Goal: Information Seeking & Learning: Learn about a topic

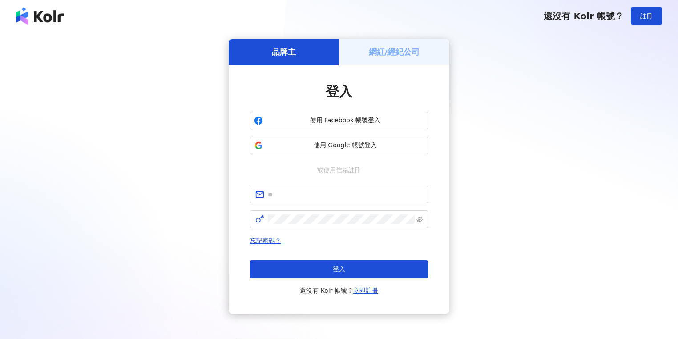
click at [369, 48] on h5 "網紅/經紀公司" at bounding box center [394, 51] width 51 height 11
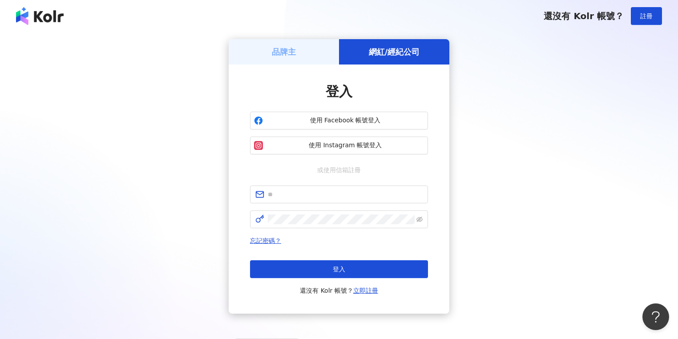
drag, startPoint x: 307, startPoint y: 51, endPoint x: 327, endPoint y: 109, distance: 61.2
click at [307, 51] on div "品牌主" at bounding box center [284, 51] width 110 height 25
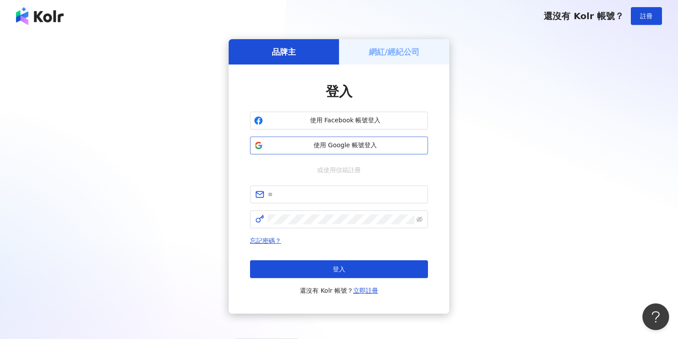
click at [332, 145] on span "使用 Google 帳號登入" at bounding box center [344, 145] width 157 height 9
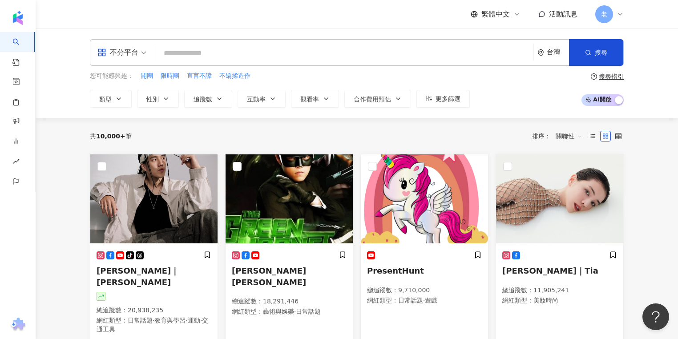
click at [358, 72] on div "您可能感興趣： 開團 限時團 直言不諱 不矯揉造作" at bounding box center [280, 76] width 380 height 10
click at [96, 101] on button "類型" at bounding box center [111, 99] width 42 height 18
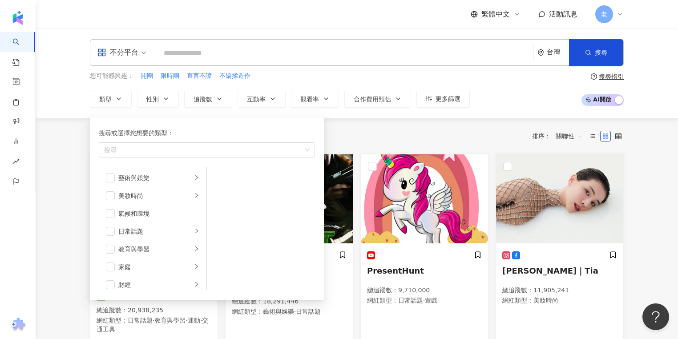
click at [189, 57] on input "search" at bounding box center [344, 53] width 371 height 17
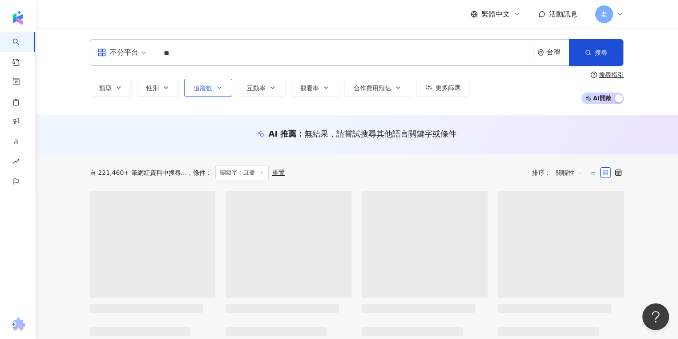
type input "**"
click at [216, 90] on icon "button" at bounding box center [219, 87] width 7 height 7
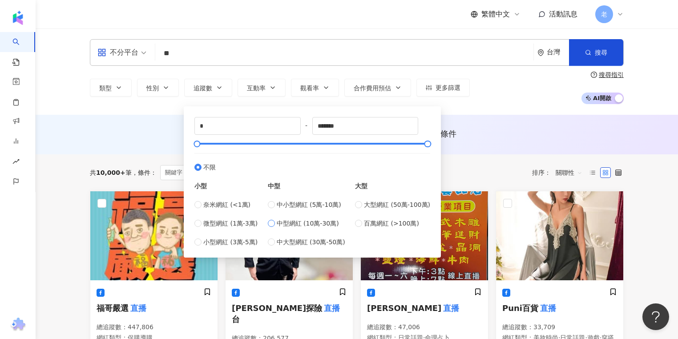
click at [302, 226] on span "中型網紅 (10萬-30萬)" at bounding box center [308, 223] width 62 height 10
type input "******"
drag, startPoint x: 267, startPoint y: 141, endPoint x: 291, endPoint y: 140, distance: 23.6
click at [291, 141] on div at bounding box center [289, 143] width 5 height 5
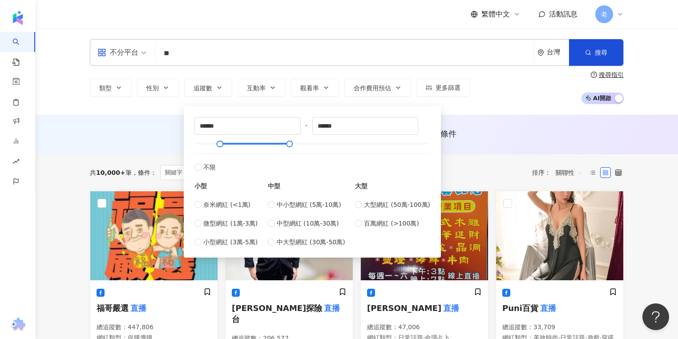
click at [460, 97] on div "類型 性別 追蹤數 互動率 觀看率 合作費用預估 更多篩選 ****** - ****** 不限 小型 奈米網紅 (<1萬) 微型網紅 (1萬-3萬) 小型網…" at bounding box center [357, 87] width 534 height 33
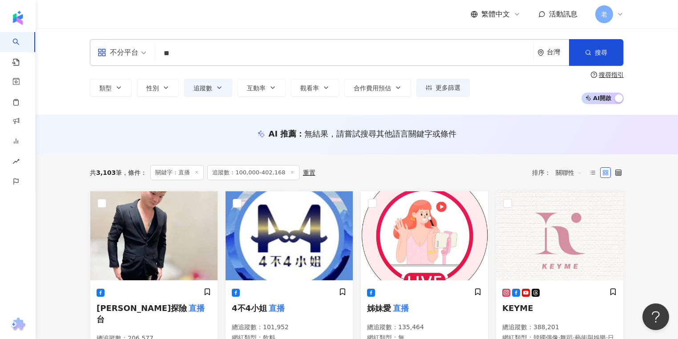
click at [247, 160] on div "共 3,103 筆 條件 ： 關鍵字：直播 追蹤數：100,000-402,168 重置 排序： 關聯性" at bounding box center [357, 172] width 534 height 36
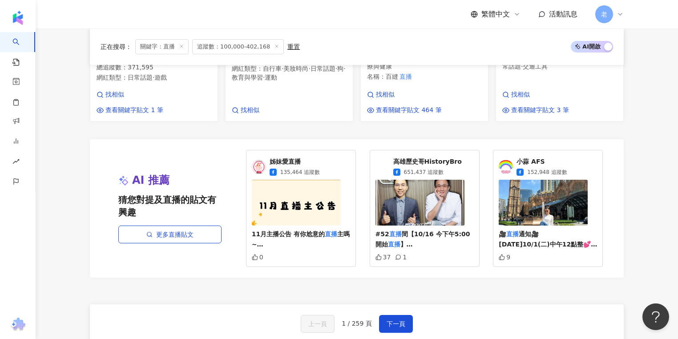
scroll to position [783, 0]
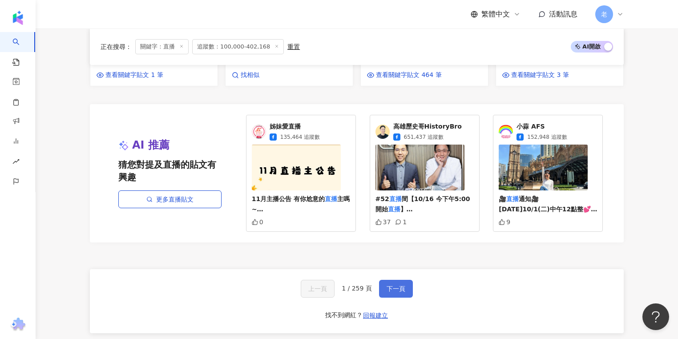
click at [403, 285] on span "下一頁" at bounding box center [396, 288] width 19 height 7
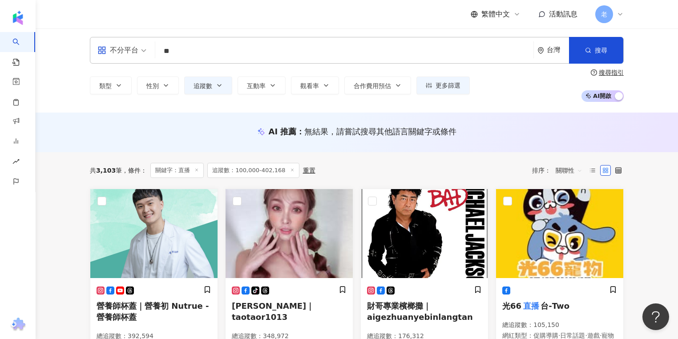
scroll to position [0, 0]
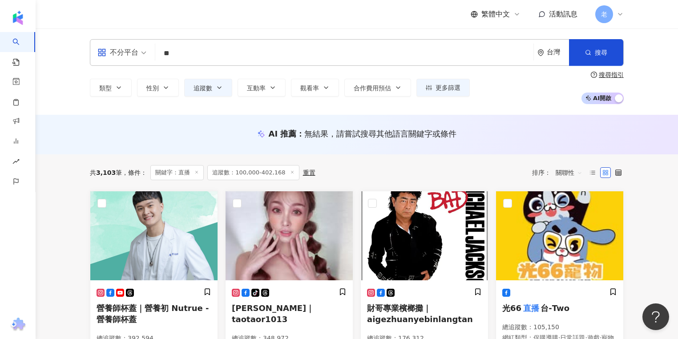
click at [141, 45] on span "不分平台" at bounding box center [121, 52] width 49 height 14
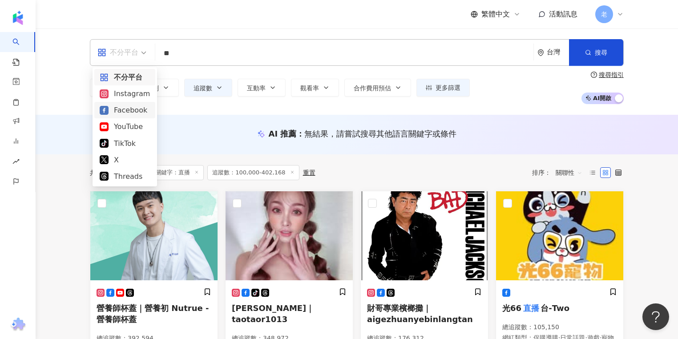
click at [141, 107] on div "Facebook" at bounding box center [125, 110] width 50 height 11
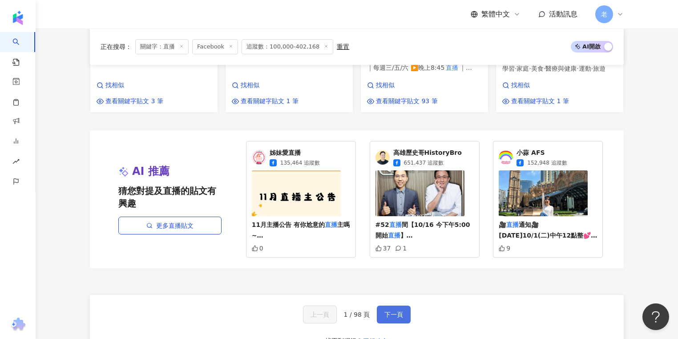
scroll to position [854, 0]
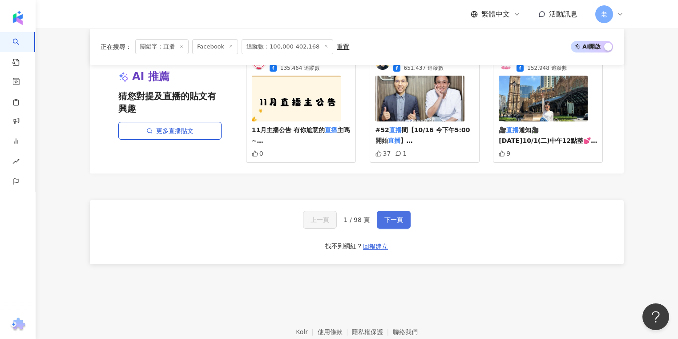
click at [388, 216] on span "下一頁" at bounding box center [393, 219] width 19 height 7
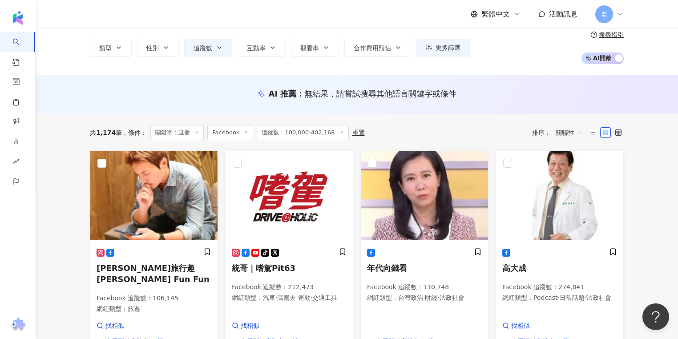
scroll to position [0, 0]
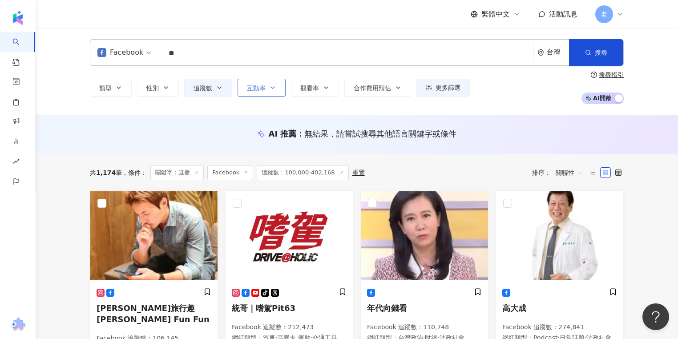
click at [246, 82] on button "互動率" at bounding box center [262, 88] width 48 height 18
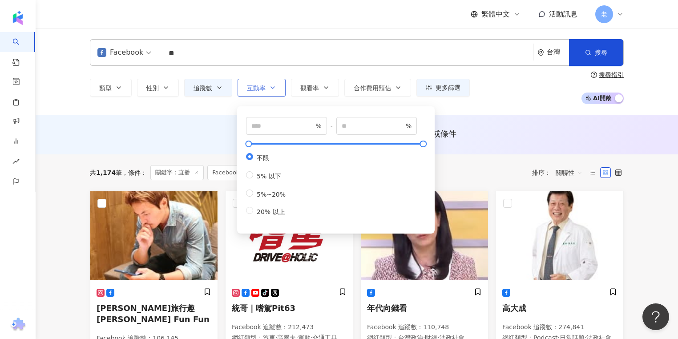
click at [258, 88] on span "互動率" at bounding box center [256, 88] width 19 height 7
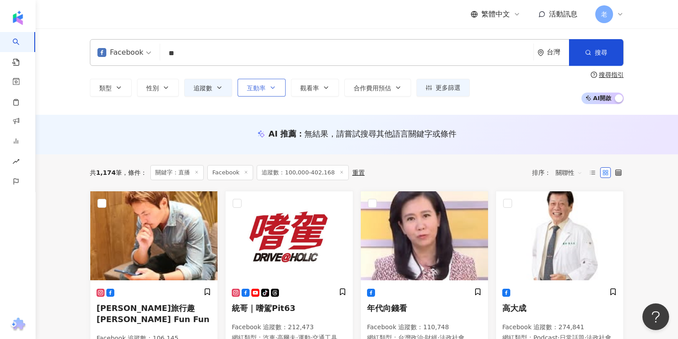
click at [258, 88] on span "互動率" at bounding box center [256, 88] width 19 height 7
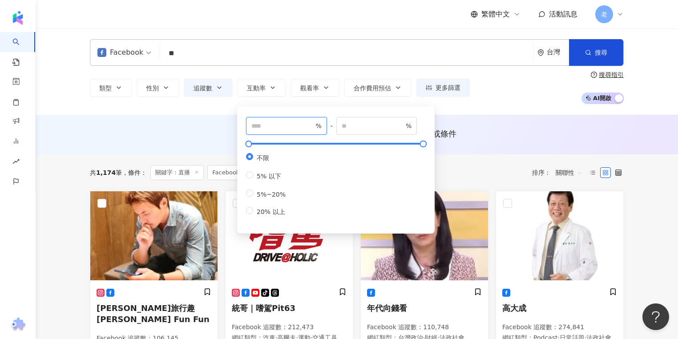
click at [289, 124] on input "number" at bounding box center [282, 126] width 62 height 10
type input "***"
click at [502, 98] on div "類型 性別 追蹤數 互動率 觀看率 合作費用預估 更多篩選 ****** - ****** 不限 小型 奈米網紅 (<1萬) 微型網紅 (1萬-3萬) 小型網…" at bounding box center [357, 87] width 534 height 33
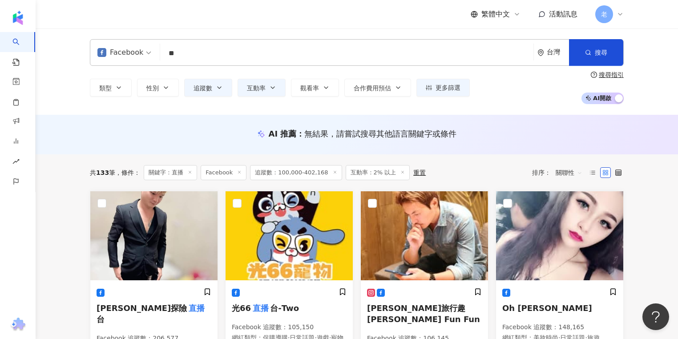
click at [53, 53] on div "Facebook ** 台灣 搜尋 loading 搜尋名稱、敘述、貼文含有關鍵字 “ 直播 ” 的網紅 類型 性別 追蹤數 互動率 觀看率 合作費用預估 更…" at bounding box center [357, 71] width 642 height 86
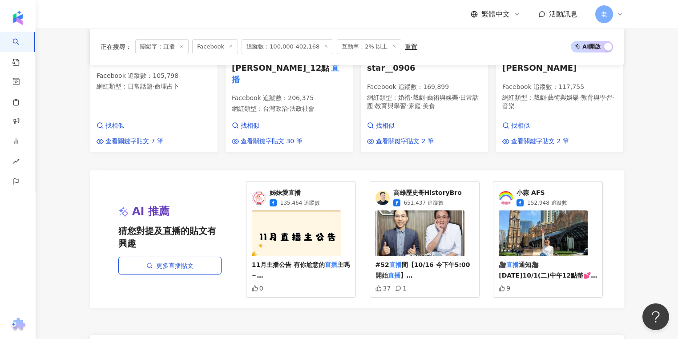
scroll to position [714, 0]
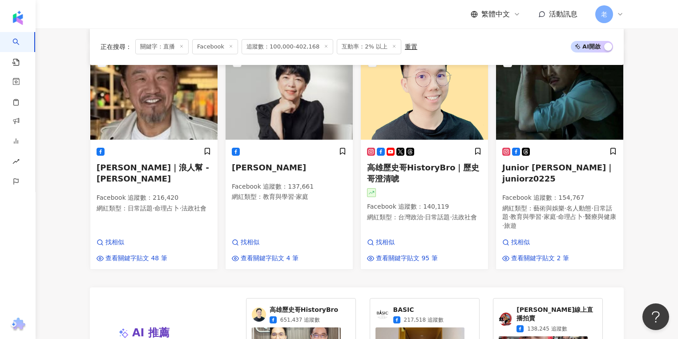
scroll to position [745, 0]
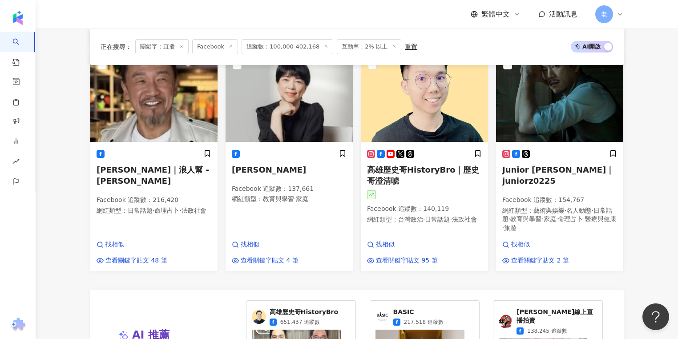
scroll to position [852, 0]
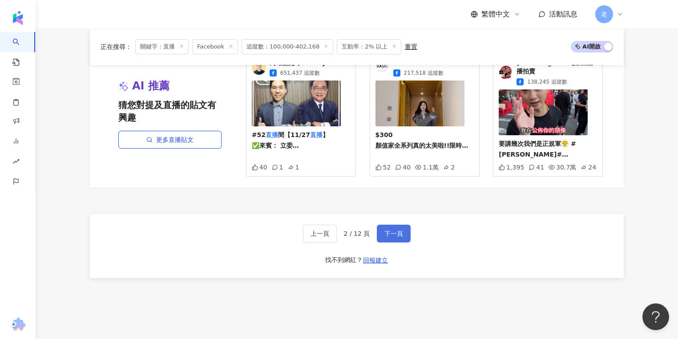
click at [403, 225] on button "下一頁" at bounding box center [394, 234] width 34 height 18
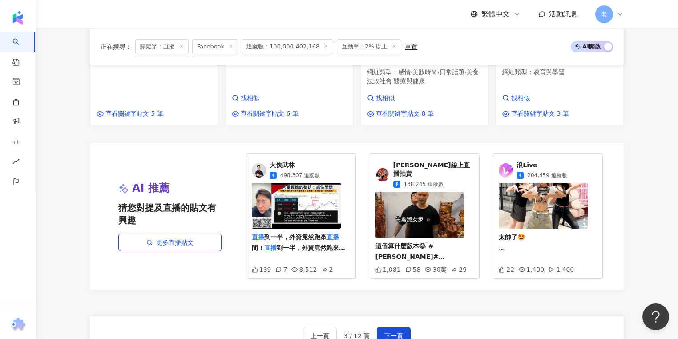
scroll to position [797, 0]
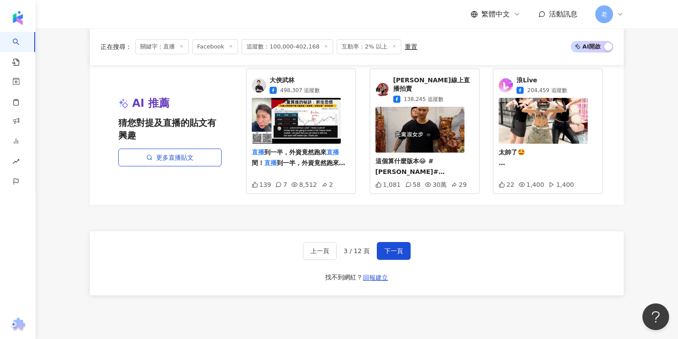
click at [387, 247] on span "下一頁" at bounding box center [393, 250] width 19 height 7
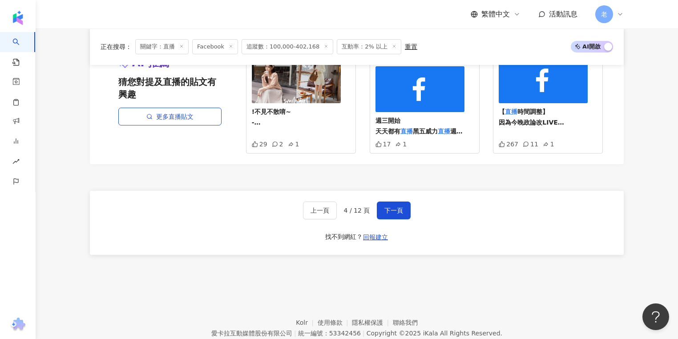
scroll to position [902, 0]
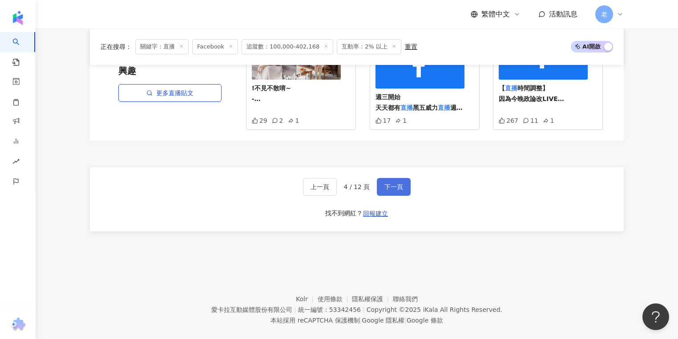
click at [396, 178] on button "下一頁" at bounding box center [394, 187] width 34 height 18
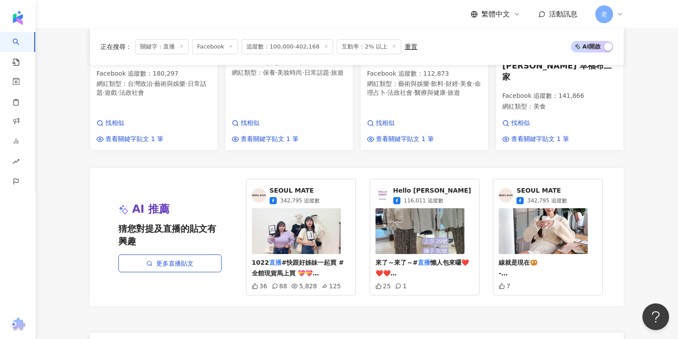
scroll to position [887, 0]
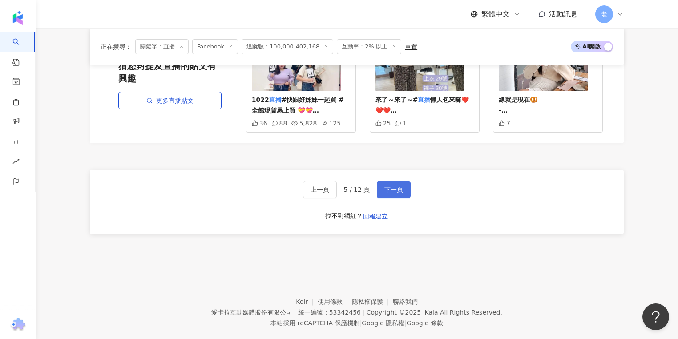
click at [388, 181] on button "下一頁" at bounding box center [394, 190] width 34 height 18
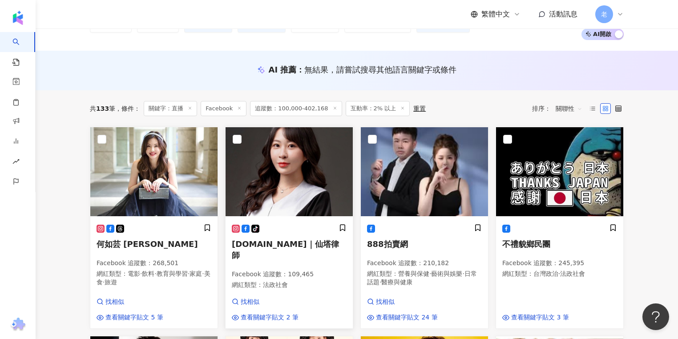
scroll to position [0, 0]
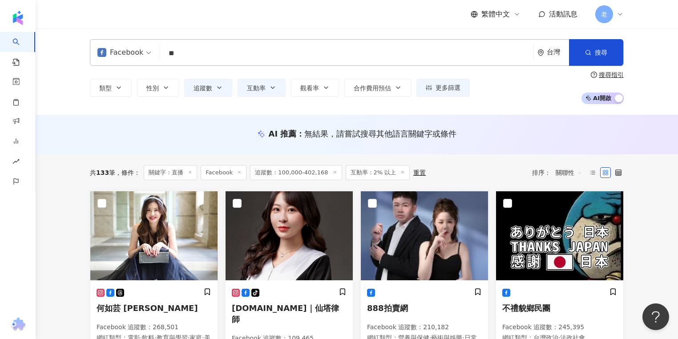
click at [113, 78] on div "類型 性別 追蹤數 互動率 觀看率 合作費用預估 更多篩選 ****** - ****** 不限 小型 奈米網紅 (<1萬) 微型網紅 (1萬-3萬) 小型網…" at bounding box center [357, 87] width 534 height 33
click at [136, 87] on div "類型 性別 追蹤數 互動率 觀看率 合作費用預估 更多篩選 ****** - ****** 不限 小型 奈米網紅 (<1萬) 微型網紅 (1萬-3萬) 小型網…" at bounding box center [280, 88] width 380 height 18
click at [151, 92] on button "性別" at bounding box center [158, 88] width 42 height 18
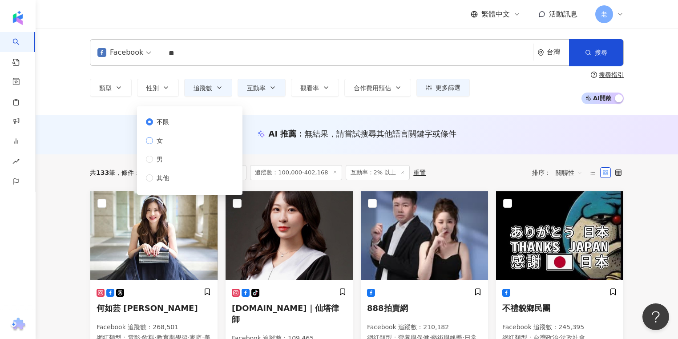
click at [153, 137] on span "女" at bounding box center [159, 141] width 13 height 10
click at [342, 154] on div "共 133 筆 條件 ： 關鍵字：直播 Facebook 追蹤數：100,000-402,168 互動率：2% 以上 重置 排序： 關聯性" at bounding box center [357, 172] width 534 height 36
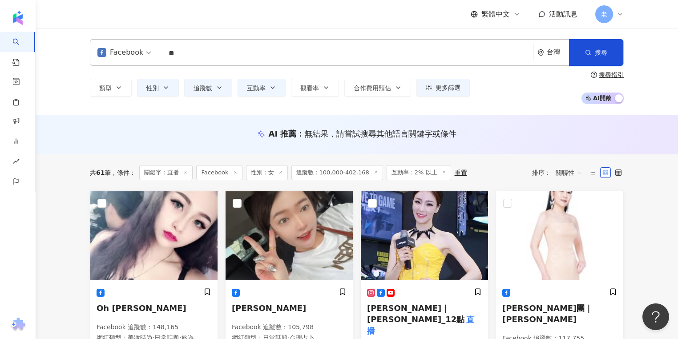
click at [241, 32] on div "Facebook ** 台灣 搜尋 loading 搜尋名稱、敘述、貼文含有關鍵字 “ 直播 ” 的網紅 類型 性別 追蹤數 互動率 觀看率 合作費用預估 更…" at bounding box center [357, 71] width 642 height 86
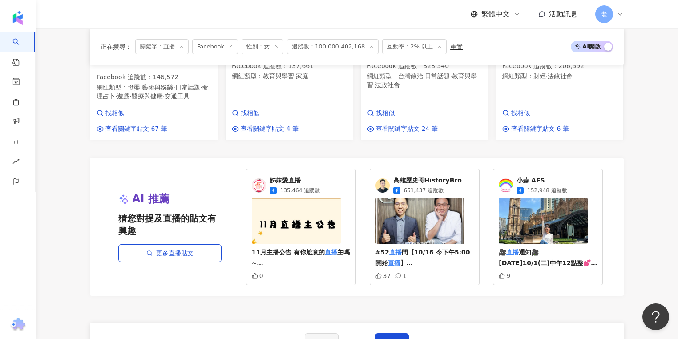
scroll to position [819, 0]
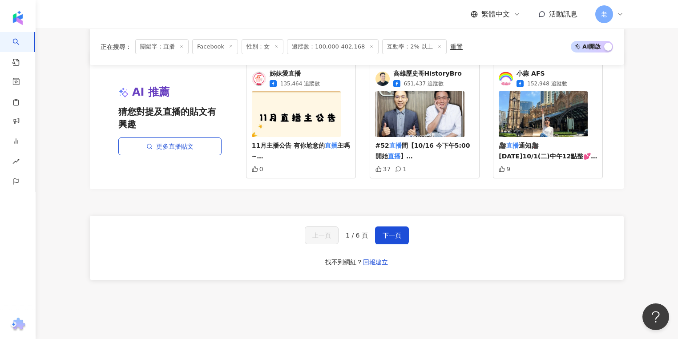
click at [370, 226] on div "上一頁 1 / 6 頁 下一頁" at bounding box center [357, 235] width 104 height 18
click at [376, 226] on button "下一頁" at bounding box center [392, 235] width 34 height 18
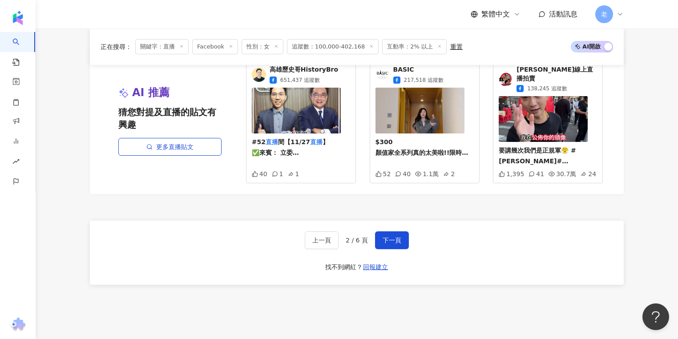
scroll to position [859, 0]
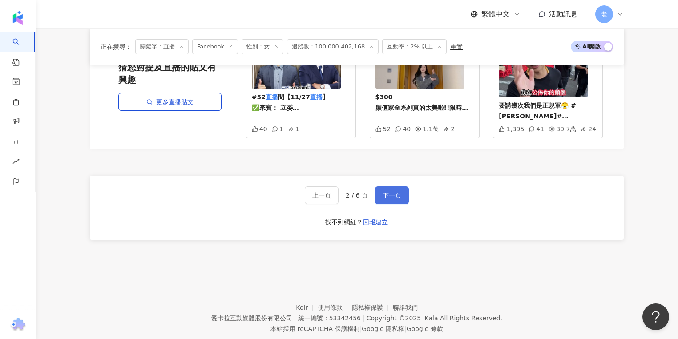
click at [400, 186] on button "下一頁" at bounding box center [392, 195] width 34 height 18
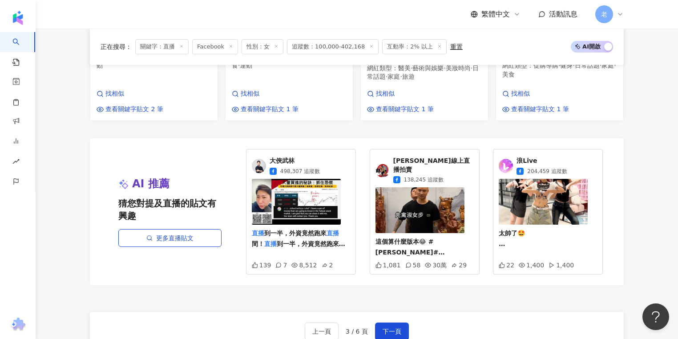
scroll to position [865, 0]
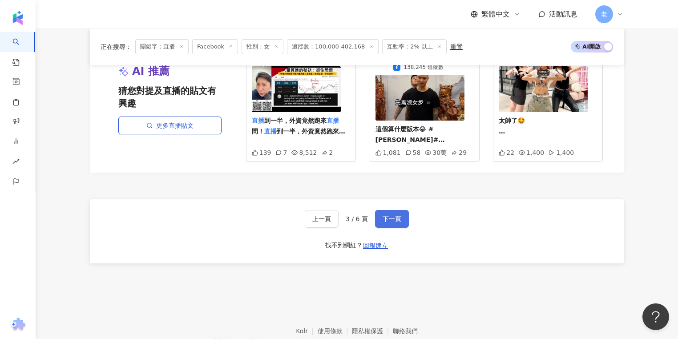
click at [406, 210] on button "下一頁" at bounding box center [392, 219] width 34 height 18
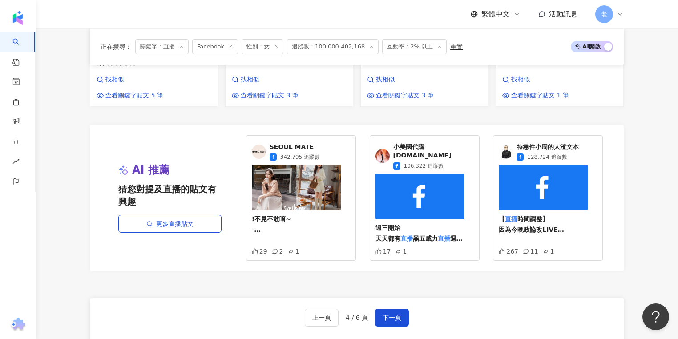
scroll to position [887, 0]
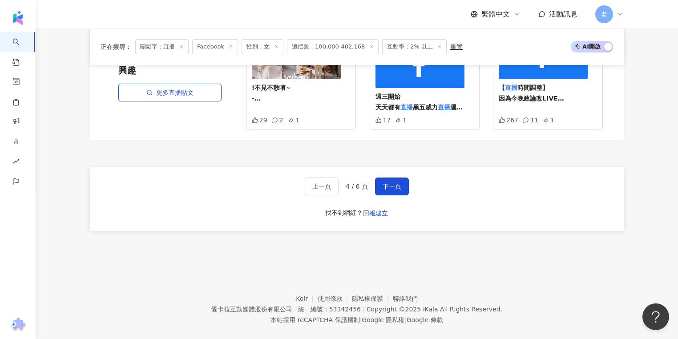
drag, startPoint x: 568, startPoint y: 153, endPoint x: 561, endPoint y: 112, distance: 41.5
click at [389, 183] on span "下一頁" at bounding box center [392, 186] width 19 height 7
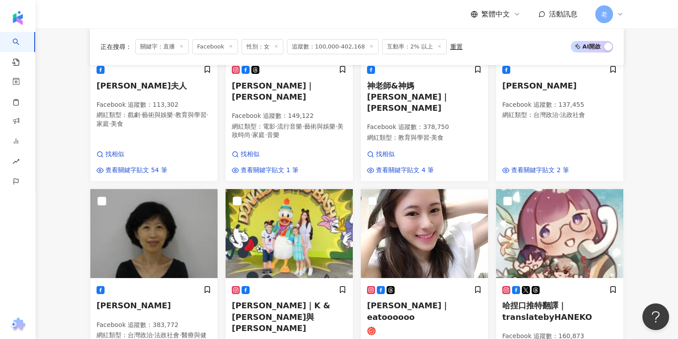
scroll to position [583, 0]
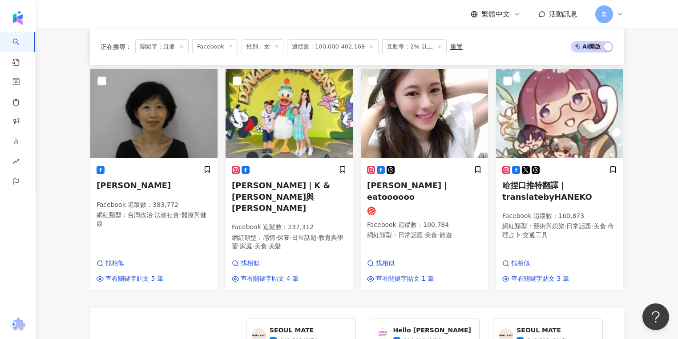
click at [598, 272] on div "Mei 邱馨葦 Facebook 追蹤數 ： 169,806 網紅類型 ： 促購導購 · 藝術與娛樂 · 日常話題 · 家庭 找相似 查看關鍵字貼文 4 筆 …" at bounding box center [357, 83] width 534 height 951
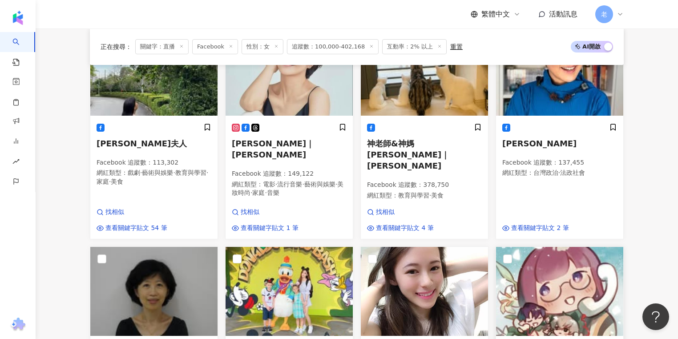
scroll to position [618, 0]
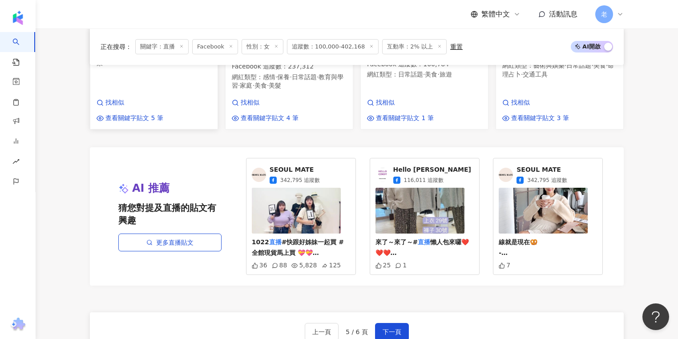
scroll to position [832, 0]
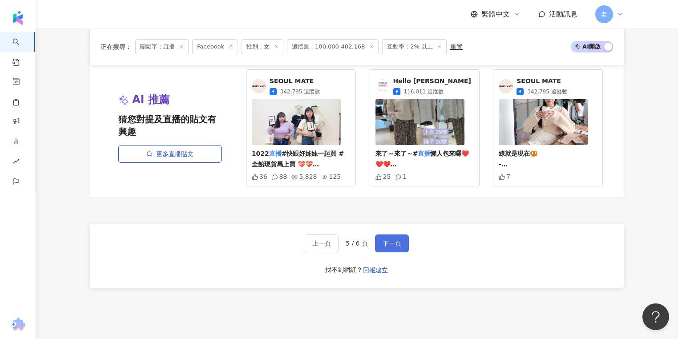
click at [378, 234] on button "下一頁" at bounding box center [392, 243] width 34 height 18
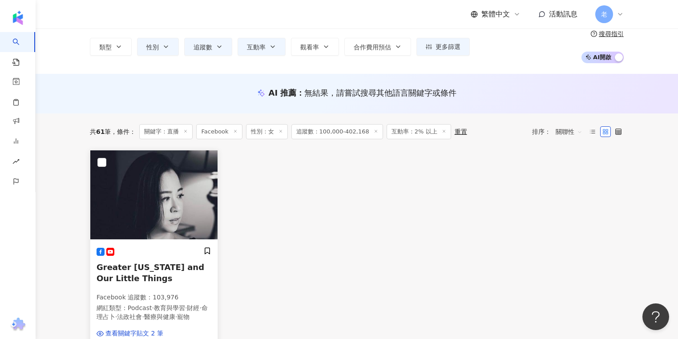
scroll to position [0, 0]
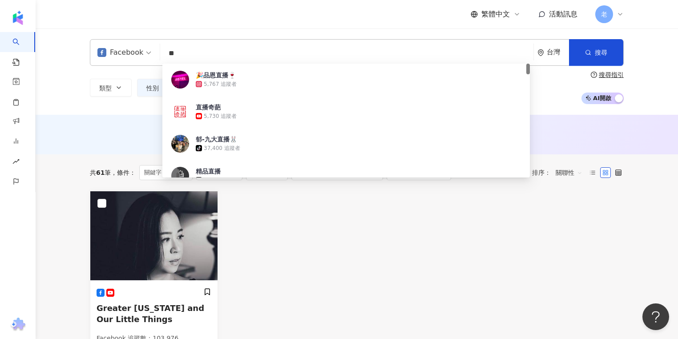
click at [182, 47] on input "**" at bounding box center [347, 53] width 366 height 17
type input "*"
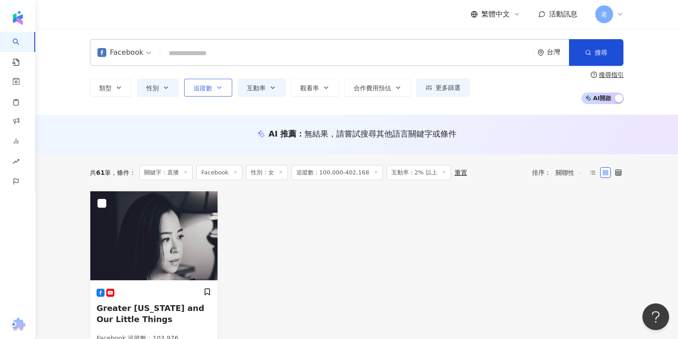
click at [226, 88] on button "追蹤數" at bounding box center [208, 88] width 48 height 18
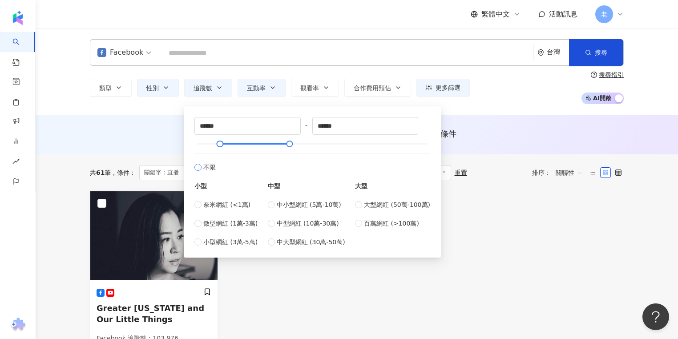
click at [208, 167] on span "不限" at bounding box center [209, 167] width 12 height 10
type input "*"
type input "*******"
click at [264, 93] on button "互動率" at bounding box center [262, 88] width 48 height 18
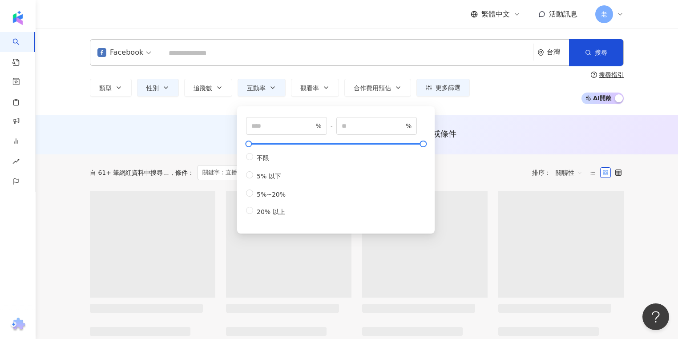
click at [180, 138] on div "AI 推薦 ： 無結果，請嘗試搜尋其他語言關鍵字或條件" at bounding box center [357, 133] width 534 height 11
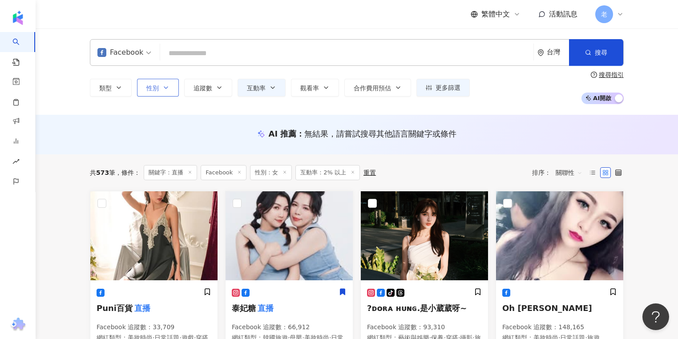
click at [166, 89] on icon "button" at bounding box center [165, 87] width 7 height 7
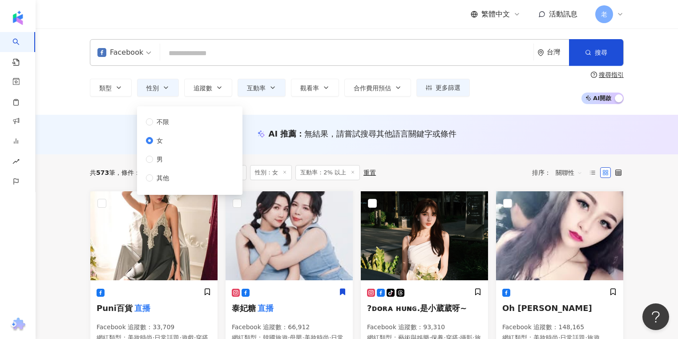
click at [118, 118] on div "AI 推薦 ： 無結果，請嘗試搜尋其他語言關鍵字或條件" at bounding box center [357, 135] width 642 height 40
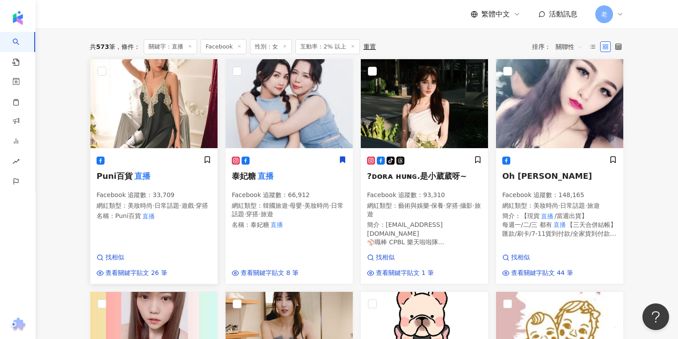
scroll to position [142, 0]
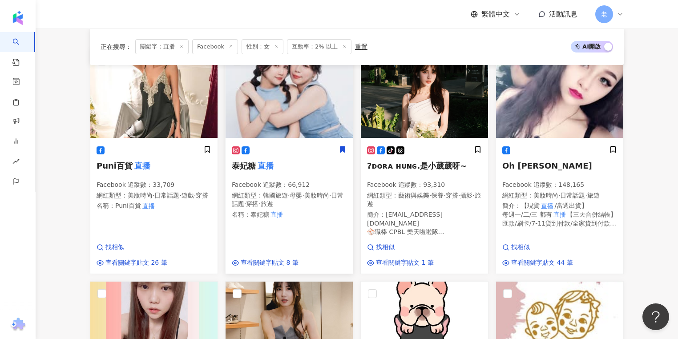
click at [270, 164] on mark "直播" at bounding box center [265, 165] width 19 height 12
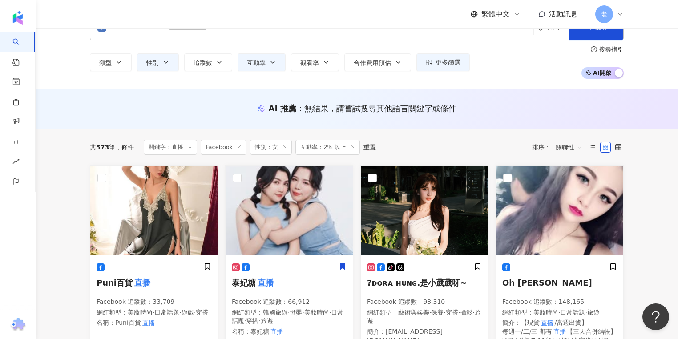
scroll to position [0, 0]
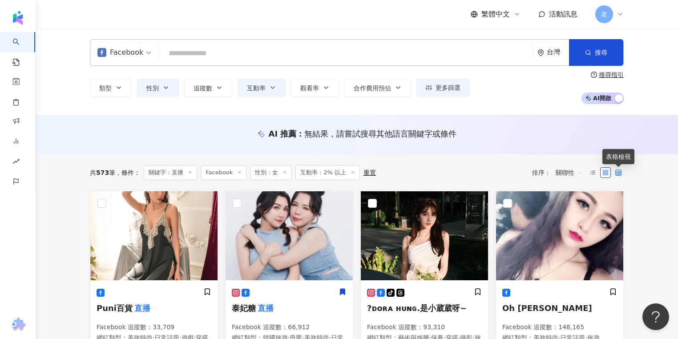
click at [617, 169] on icon at bounding box center [618, 172] width 6 height 6
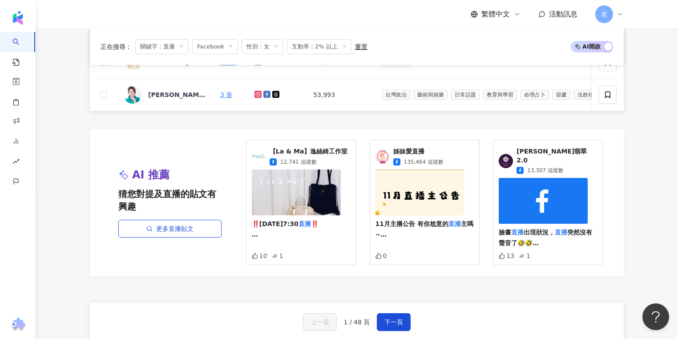
scroll to position [569, 0]
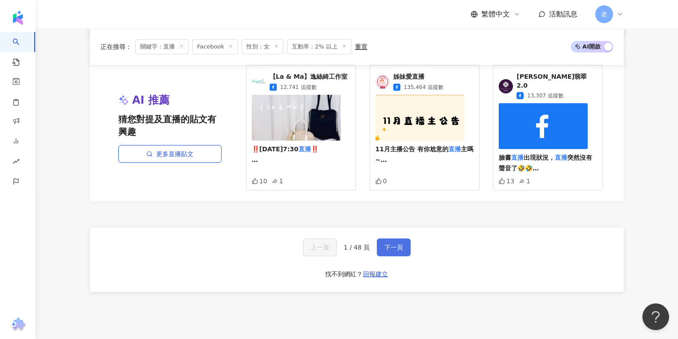
click at [382, 245] on button "下一頁" at bounding box center [394, 247] width 34 height 18
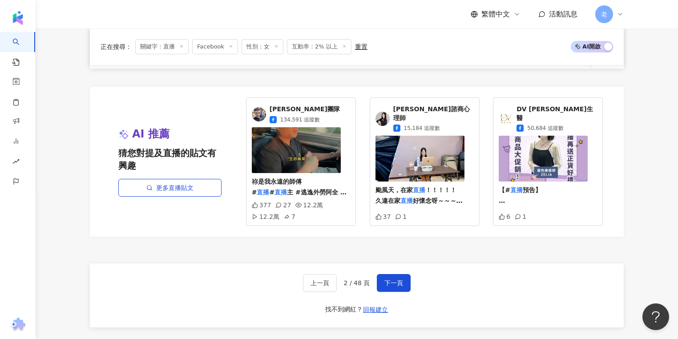
scroll to position [641, 0]
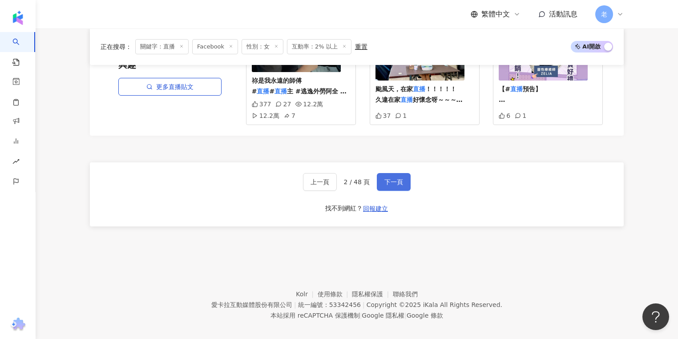
click at [397, 190] on button "下一頁" at bounding box center [394, 182] width 34 height 18
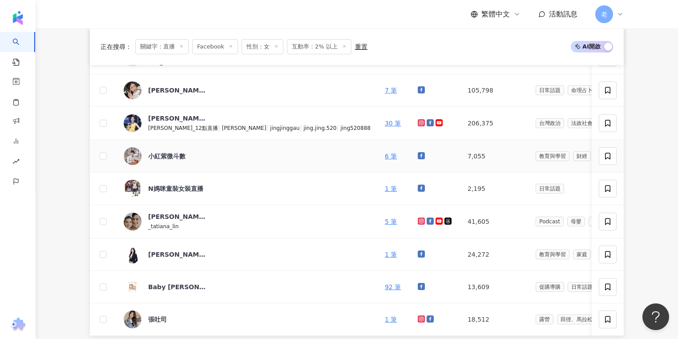
scroll to position [524, 0]
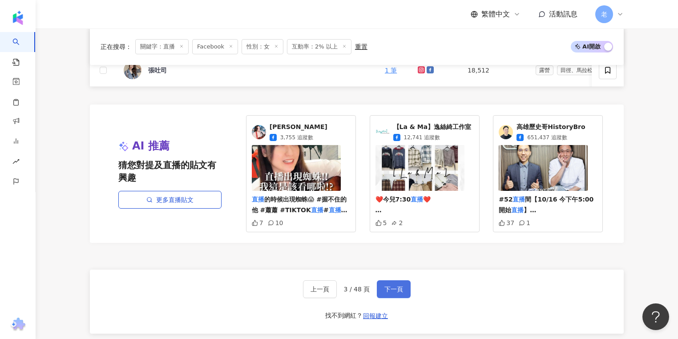
click at [402, 290] on button "下一頁" at bounding box center [394, 289] width 34 height 18
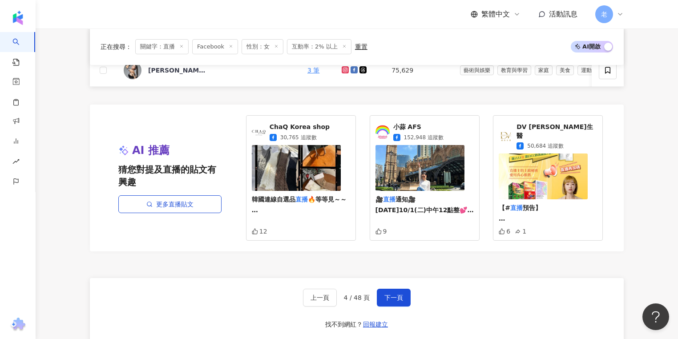
click at [251, 295] on div "上一頁 4 / 48 頁 下一頁 找不到網紅？ 回報建立" at bounding box center [357, 310] width 534 height 64
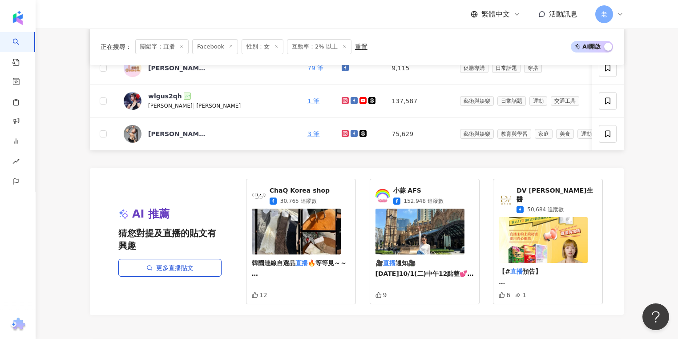
scroll to position [498, 0]
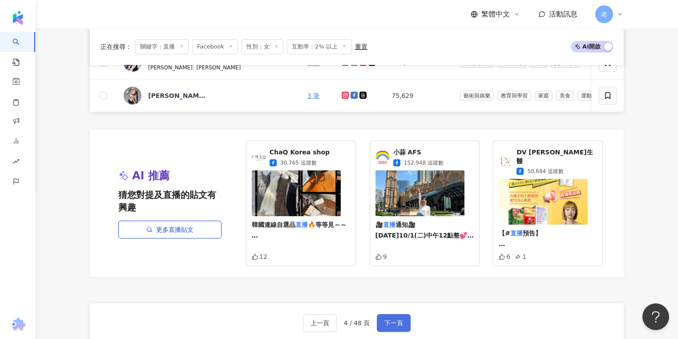
click at [407, 314] on button "下一頁" at bounding box center [394, 323] width 34 height 18
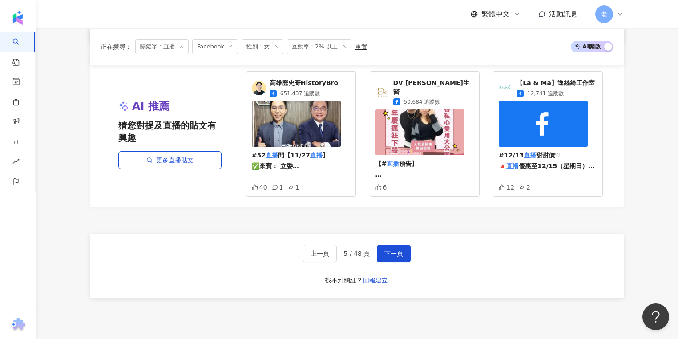
scroll to position [641, 0]
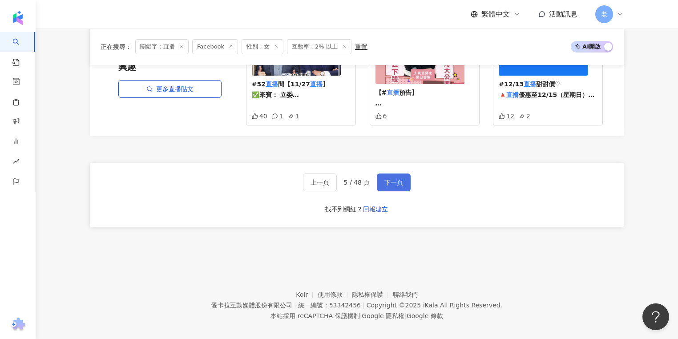
click at [383, 177] on button "下一頁" at bounding box center [394, 182] width 34 height 18
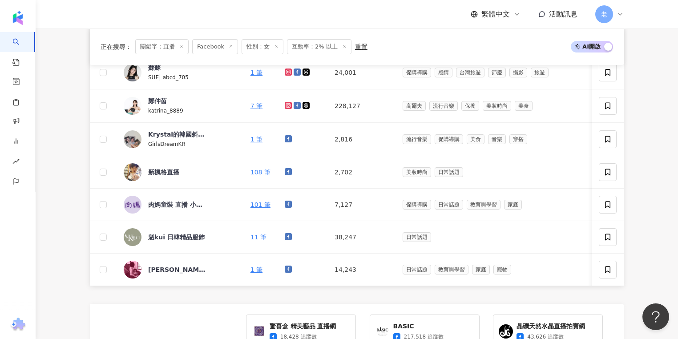
scroll to position [637, 0]
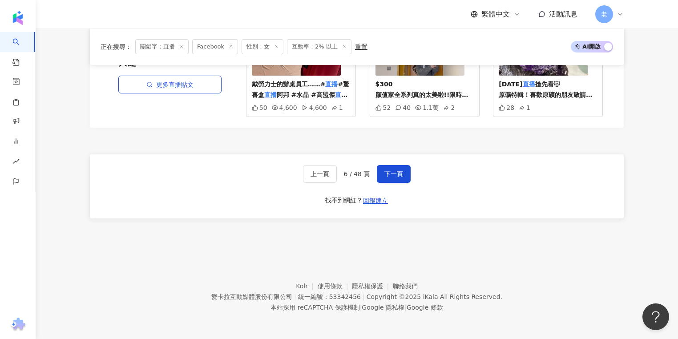
click at [390, 264] on footer "Kolr 使用條款 隱私權保護 聯絡我們 愛卡拉互動媒體股份有限公司 | 統一編號：53342456 | Copyright © 2025 iKala All…" at bounding box center [357, 290] width 642 height 99
click at [385, 190] on div "上一頁 6 / 48 頁 下一頁 找不到網紅？ 回報建立" at bounding box center [357, 186] width 534 height 64
click at [387, 177] on span "下一頁" at bounding box center [393, 173] width 19 height 7
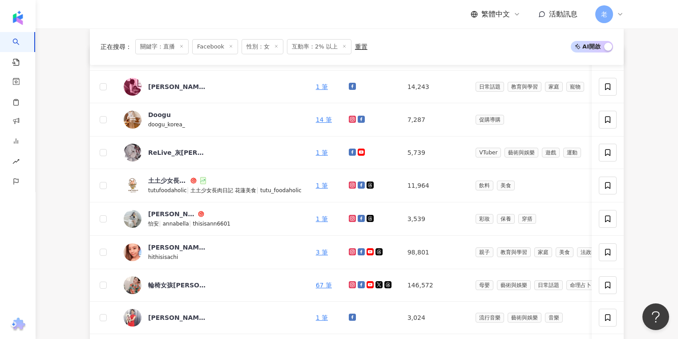
scroll to position [38, 0]
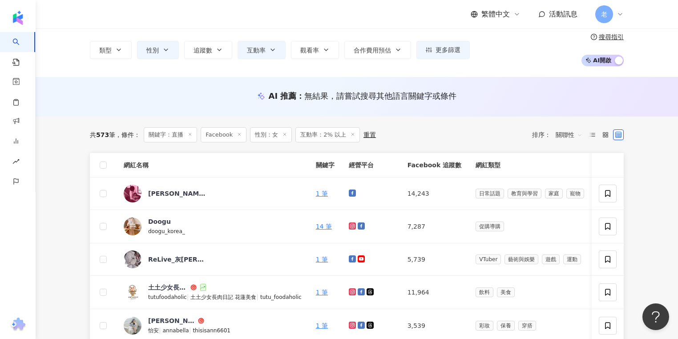
click at [79, 64] on div "Facebook 台灣 搜尋 b035ed14-1fe8-4a65-8e61-3f9fcb50f055 🎉品恩直播🍷 5,767 追蹤者 直播奇葩 5,730…" at bounding box center [356, 33] width 569 height 65
click at [190, 134] on icon at bounding box center [190, 134] width 4 height 4
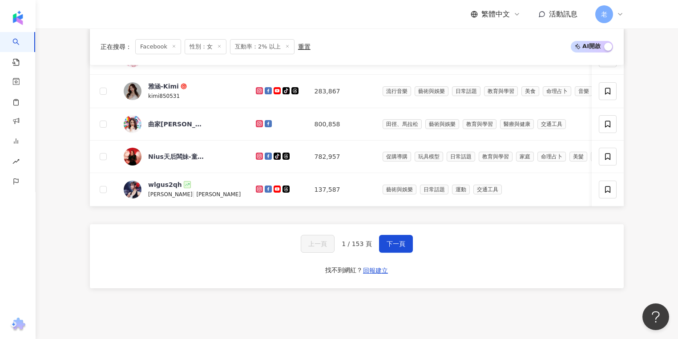
scroll to position [483, 0]
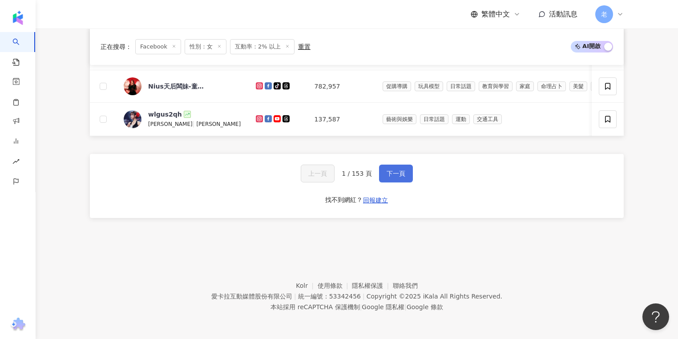
click at [397, 173] on span "下一頁" at bounding box center [396, 173] width 19 height 7
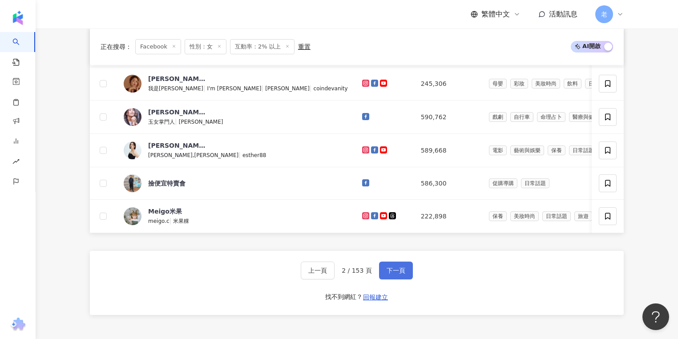
scroll to position [427, 0]
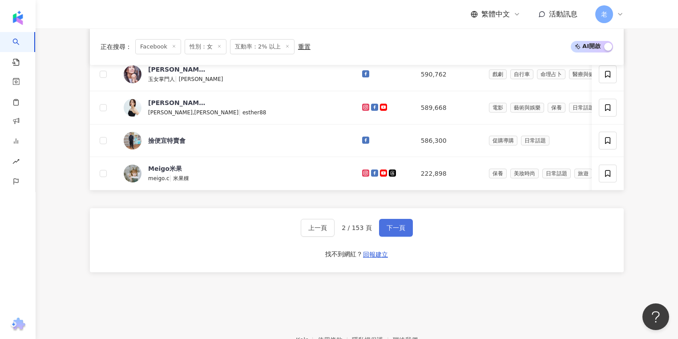
click at [393, 230] on span "下一頁" at bounding box center [396, 227] width 19 height 7
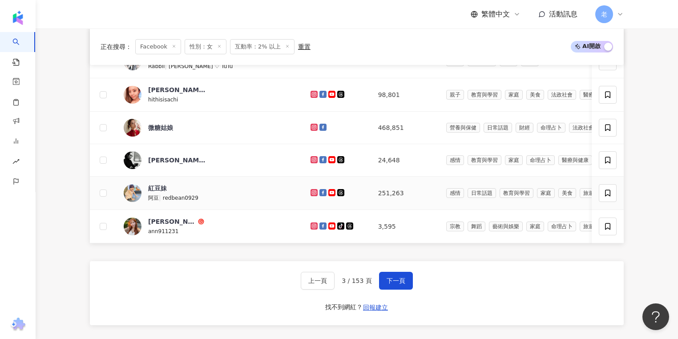
scroll to position [463, 0]
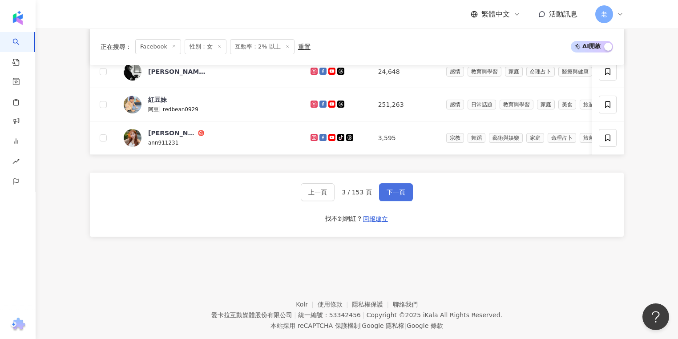
click at [394, 196] on span "下一頁" at bounding box center [396, 192] width 19 height 7
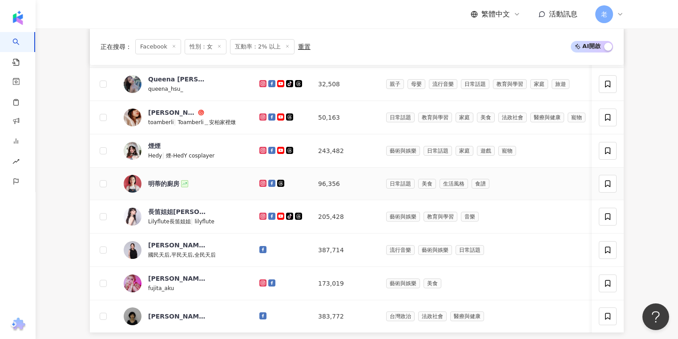
scroll to position [485, 0]
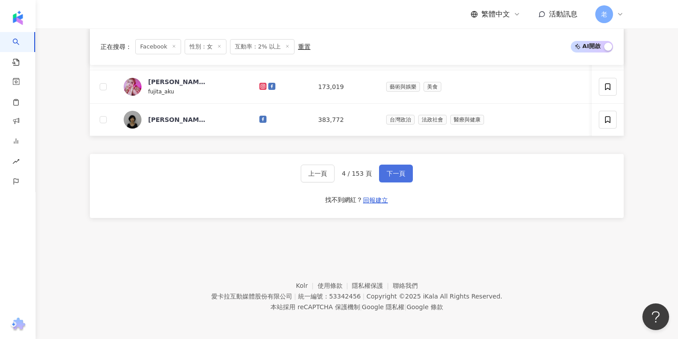
click at [391, 178] on button "下一頁" at bounding box center [396, 174] width 34 height 18
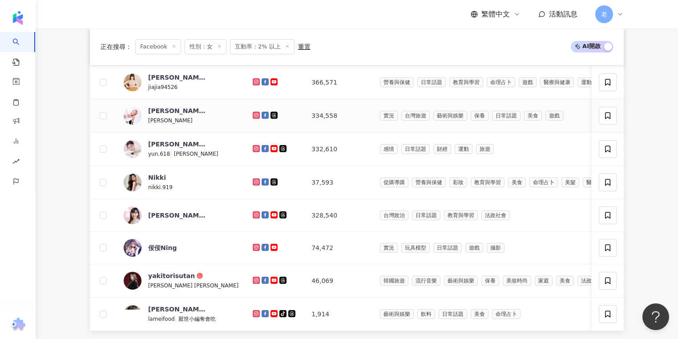
scroll to position [483, 0]
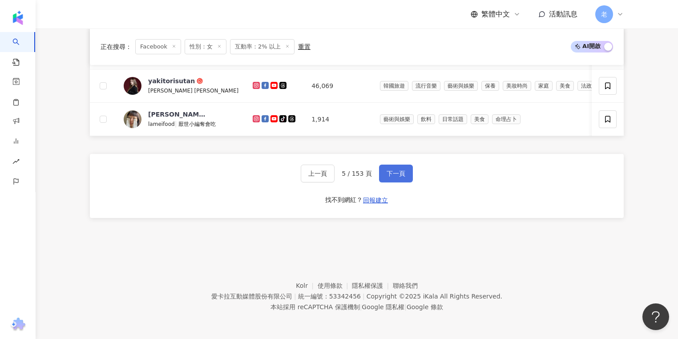
click at [387, 174] on span "下一頁" at bounding box center [396, 173] width 19 height 7
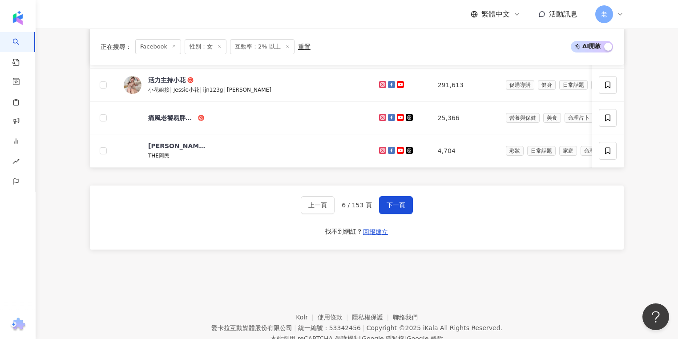
scroll to position [446, 0]
click at [395, 209] on span "下一頁" at bounding box center [396, 205] width 19 height 7
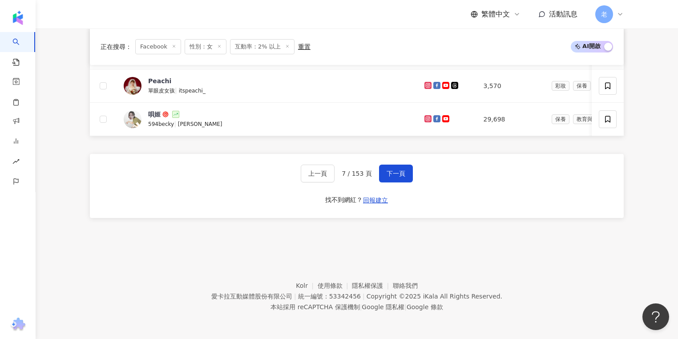
scroll to position [483, 0]
click at [384, 176] on button "下一頁" at bounding box center [396, 174] width 34 height 18
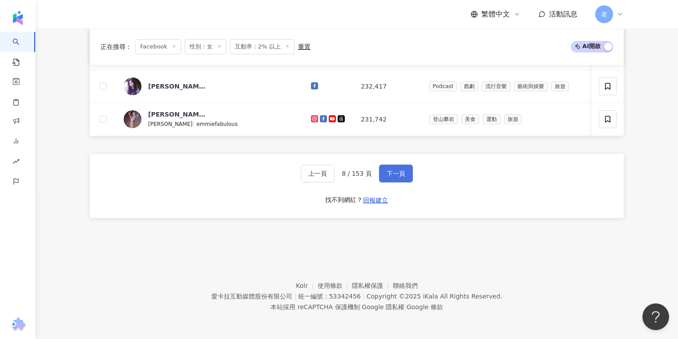
click at [393, 168] on button "下一頁" at bounding box center [396, 174] width 34 height 18
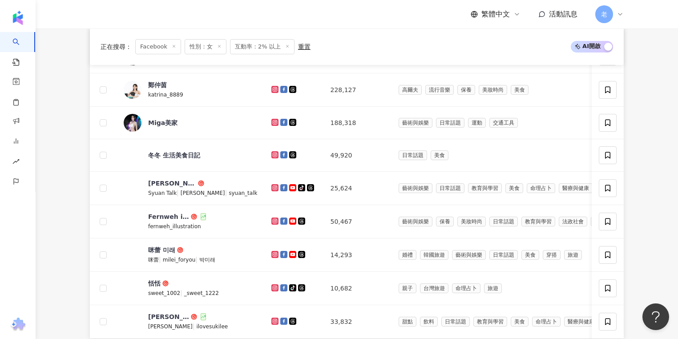
scroll to position [376, 0]
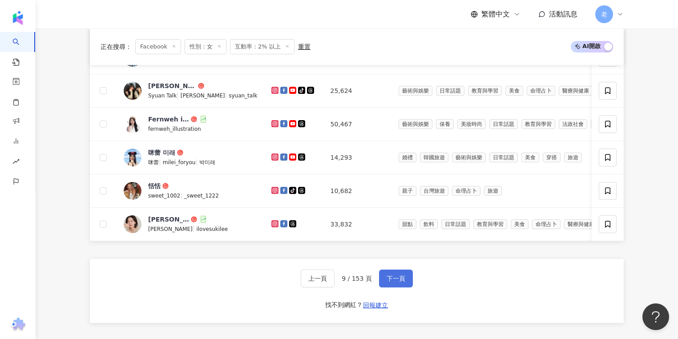
click at [408, 282] on button "下一頁" at bounding box center [396, 279] width 34 height 18
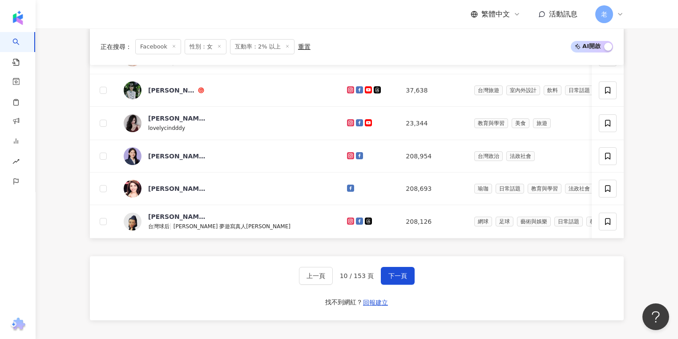
click at [79, 47] on div "正在搜尋 ： Facebook 性別：女 互動率：2% 以上 重置 AI 開啟 AI 關閉 網紅名稱 經營平台 Facebook 追蹤數 網紅類型 互動率 漲…" at bounding box center [356, 62] width 569 height 561
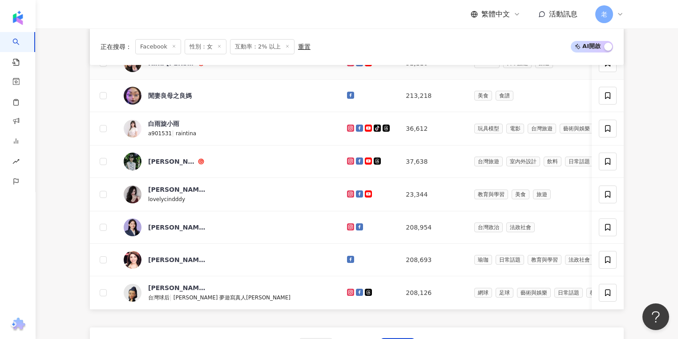
scroll to position [482, 0]
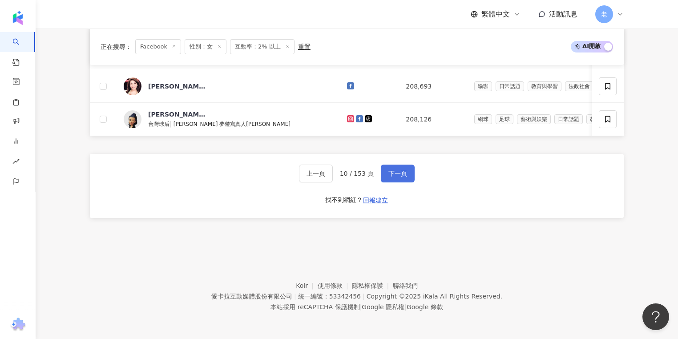
click at [390, 178] on button "下一頁" at bounding box center [398, 174] width 34 height 18
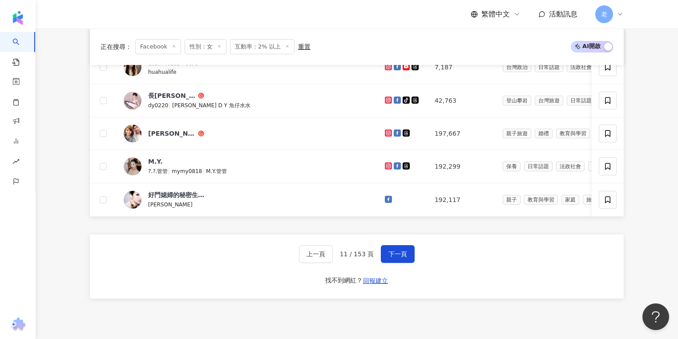
scroll to position [484, 0]
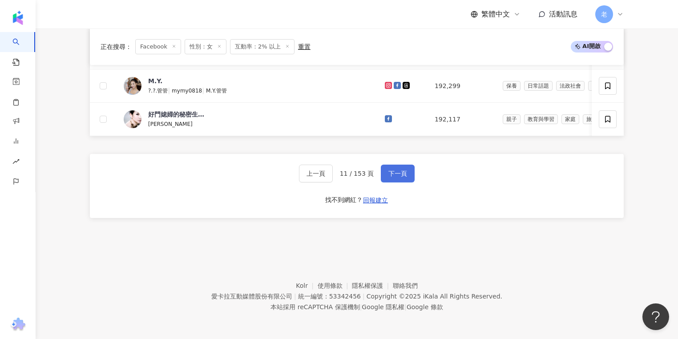
click at [388, 171] on span "下一頁" at bounding box center [397, 173] width 19 height 7
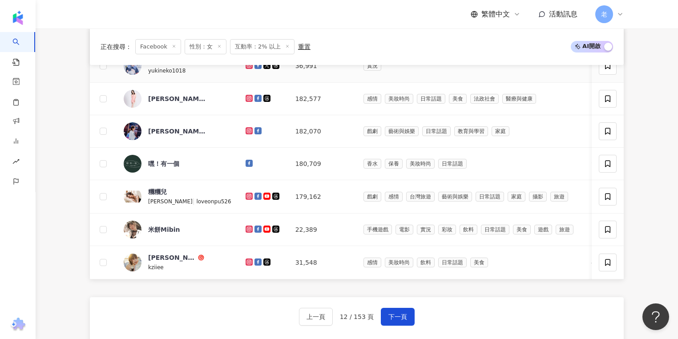
scroll to position [375, 0]
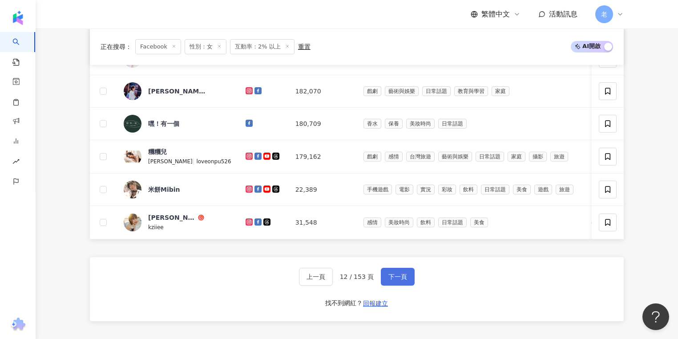
click at [398, 275] on button "下一頁" at bounding box center [398, 277] width 34 height 18
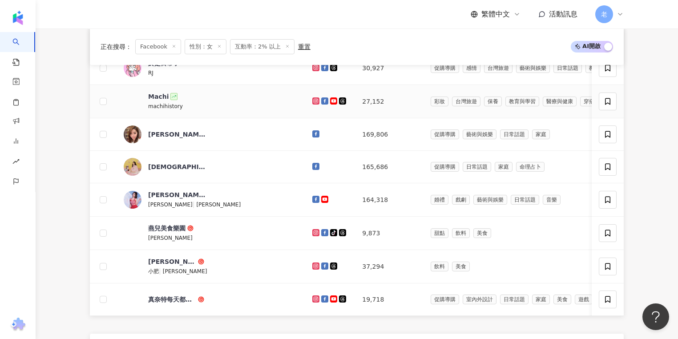
scroll to position [410, 0]
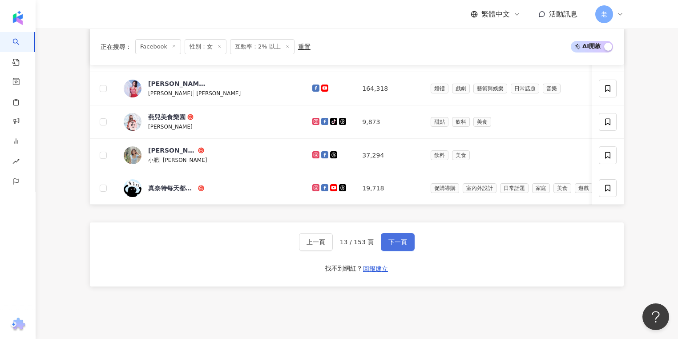
click at [401, 246] on span "下一頁" at bounding box center [397, 241] width 19 height 7
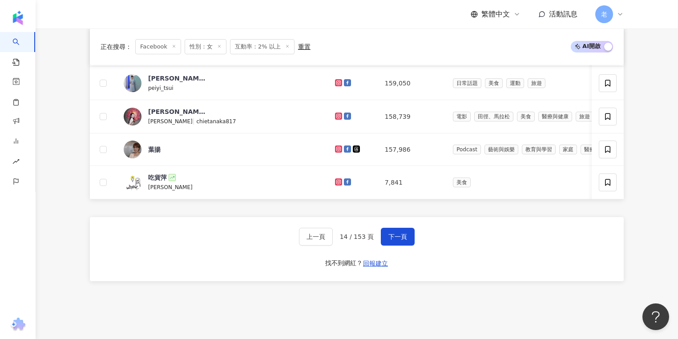
scroll to position [484, 0]
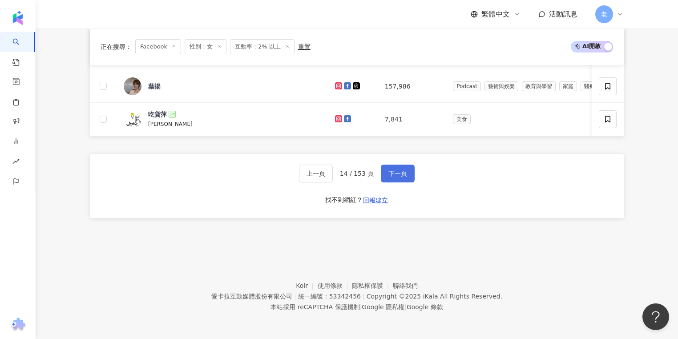
click at [390, 172] on span "下一頁" at bounding box center [397, 173] width 19 height 7
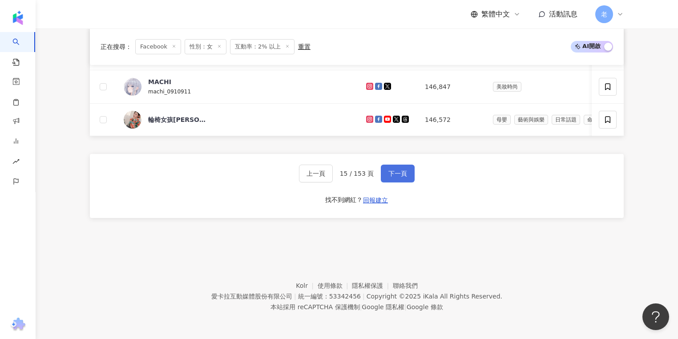
click at [401, 175] on span "下一頁" at bounding box center [397, 173] width 19 height 7
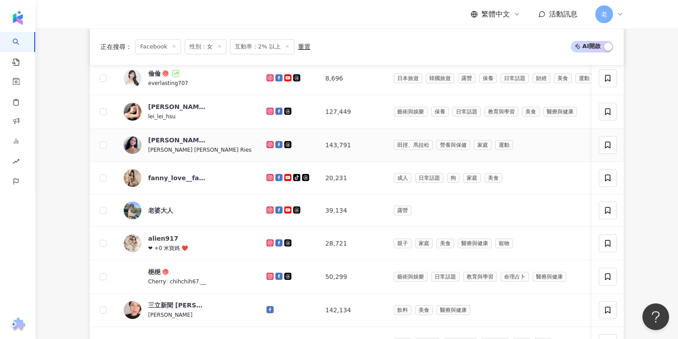
scroll to position [377, 0]
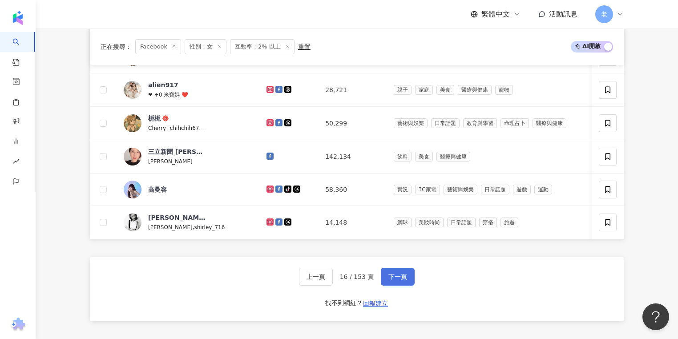
drag, startPoint x: 399, startPoint y: 282, endPoint x: 395, endPoint y: 278, distance: 5.7
click at [399, 280] on span "下一頁" at bounding box center [397, 276] width 19 height 7
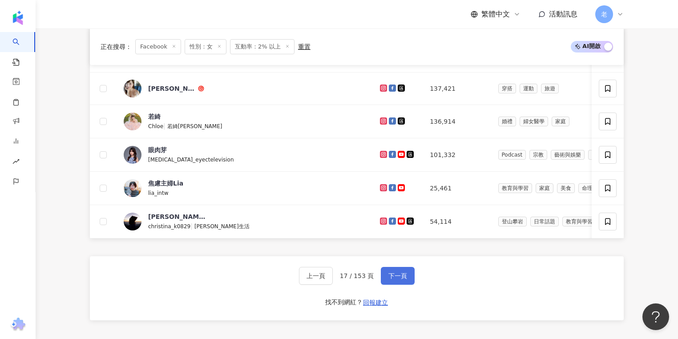
click at [396, 279] on span "下一頁" at bounding box center [397, 275] width 19 height 7
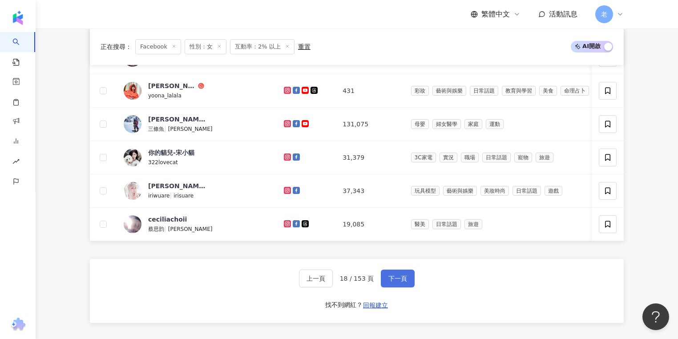
click at [388, 282] on span "下一頁" at bounding box center [397, 278] width 19 height 7
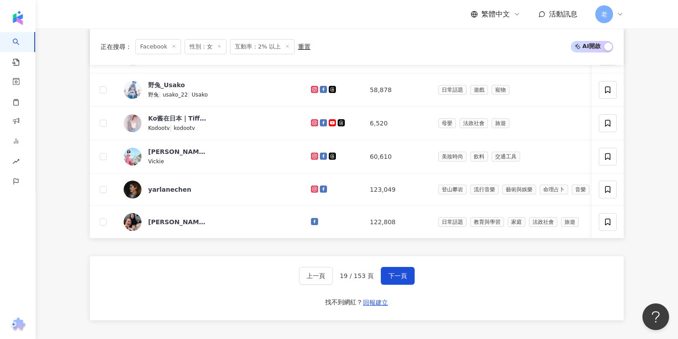
click at [77, 58] on div "正在搜尋 ： Facebook 性別：女 互動率：2% 以上 重置 AI 開啟 AI 關閉 網紅名稱 經營平台 Facebook 追蹤數 網紅類型 互動率 漲…" at bounding box center [356, 62] width 569 height 562
click at [396, 285] on button "下一頁" at bounding box center [398, 276] width 34 height 18
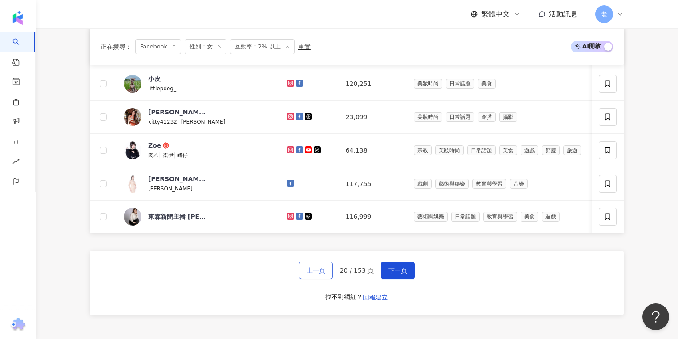
scroll to position [448, 0]
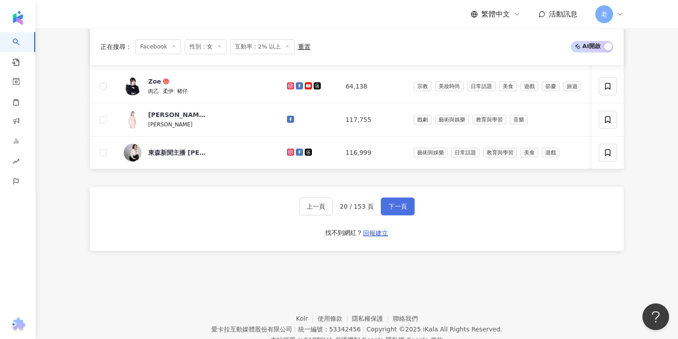
click at [398, 208] on span "下一頁" at bounding box center [397, 206] width 19 height 7
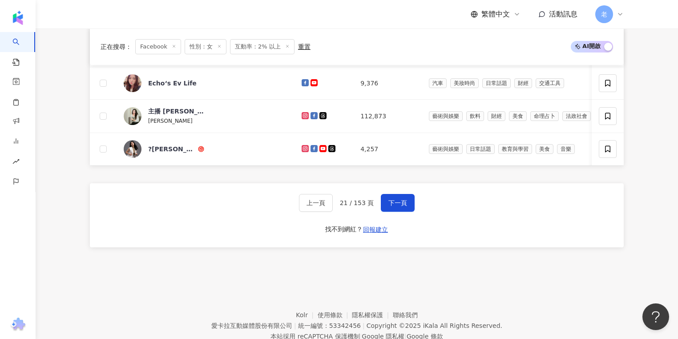
click at [233, 270] on div "網紅名稱 經營平台 Facebook 追蹤數 網紅類型 互動率 漲粉率 觀看率 操作 艾比 艾比 Abby (19) | abby28920 | 艾比Abby…" at bounding box center [357, 8] width 534 height 524
drag, startPoint x: 267, startPoint y: 278, endPoint x: 248, endPoint y: 276, distance: 19.2
click at [267, 278] on footer "Kolr 使用條款 隱私權保護 聯絡我們 愛卡拉互動媒體股份有限公司 | 統一編號：53342456 | Copyright © 2025 iKala All…" at bounding box center [357, 319] width 642 height 99
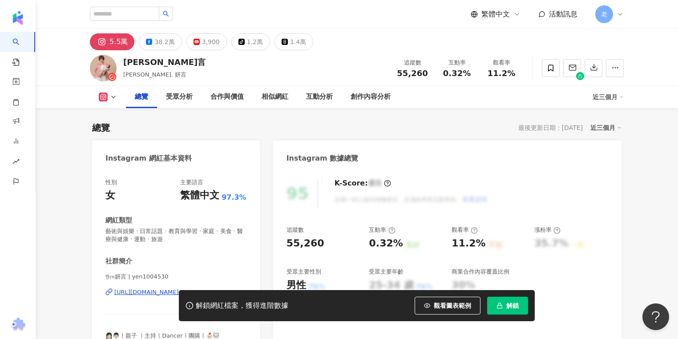
scroll to position [36, 0]
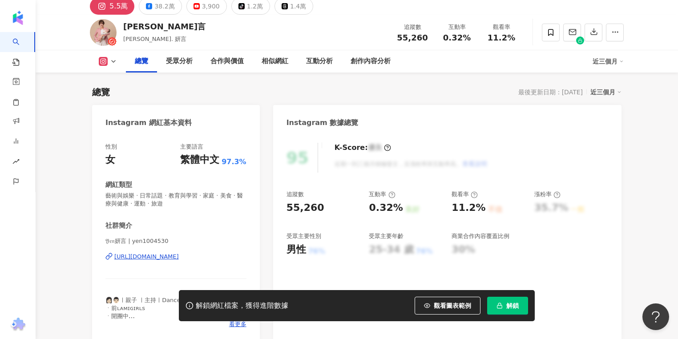
drag, startPoint x: 258, startPoint y: 96, endPoint x: 316, endPoint y: 14, distance: 100.7
click at [258, 96] on div "總覽 最後更新日期：2025/9/19 近三個月" at bounding box center [356, 92] width 529 height 12
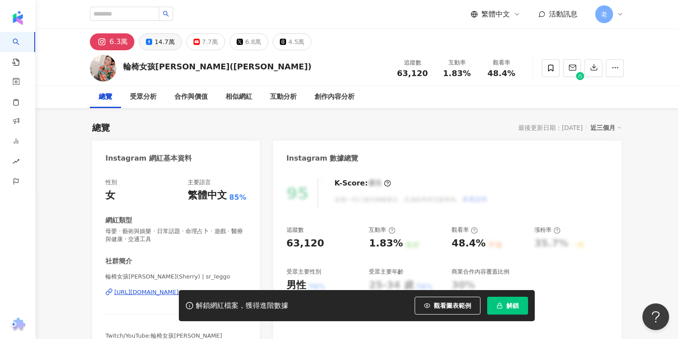
click at [157, 40] on div "14.7萬" at bounding box center [164, 42] width 20 height 12
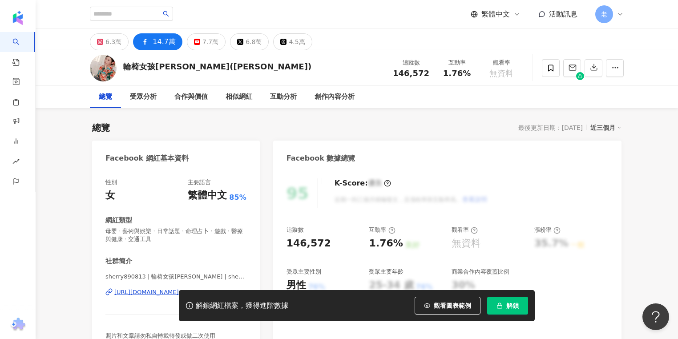
click at [141, 293] on div "解鎖網紅檔案，獲得進階數據 觀看圖表範例 解鎖" at bounding box center [339, 305] width 678 height 31
click at [142, 299] on div "解鎖網紅檔案，獲得進階數據 觀看圖表範例 解鎖" at bounding box center [339, 305] width 678 height 31
click at [158, 291] on div "解鎖網紅檔案，獲得進階數據 觀看圖表範例 解鎖" at bounding box center [339, 305] width 678 height 31
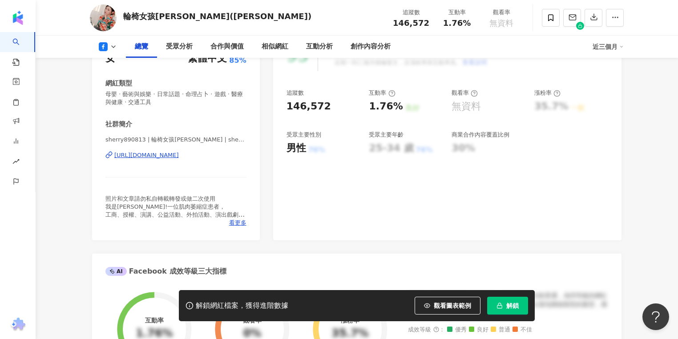
scroll to position [142, 0]
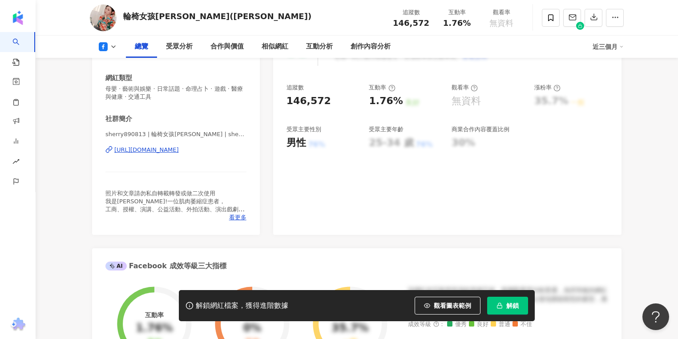
click at [179, 149] on div "https://www.facebook.com/1529710607320469" at bounding box center [146, 150] width 65 height 8
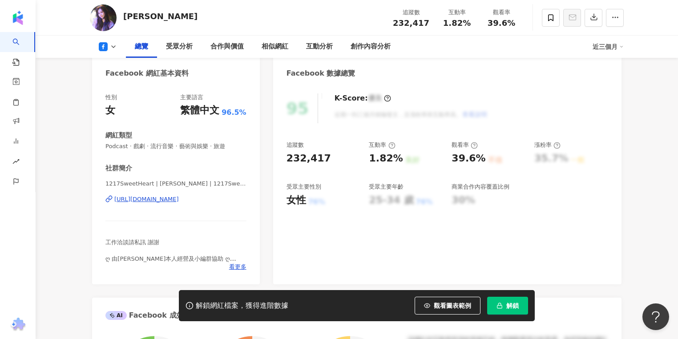
scroll to position [107, 0]
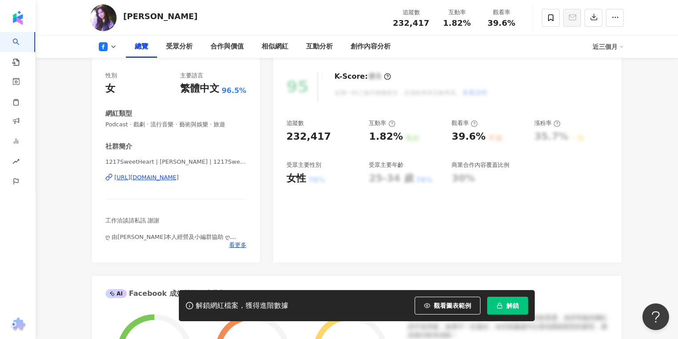
click at [152, 178] on div "https://www.facebook.com/415494378597074" at bounding box center [146, 177] width 65 height 8
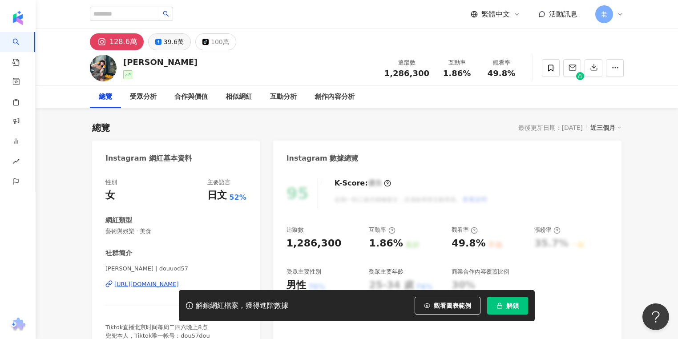
click at [159, 44] on button "39.6萬" at bounding box center [169, 41] width 43 height 17
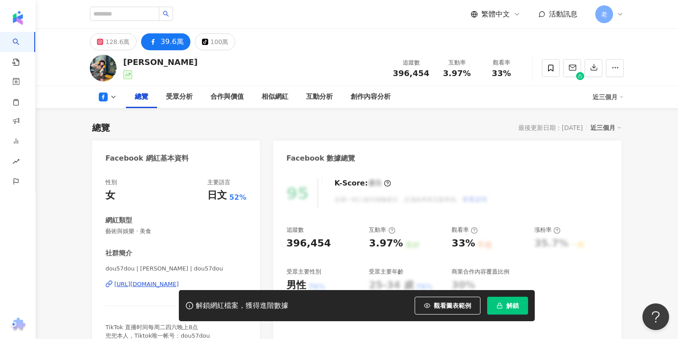
scroll to position [107, 0]
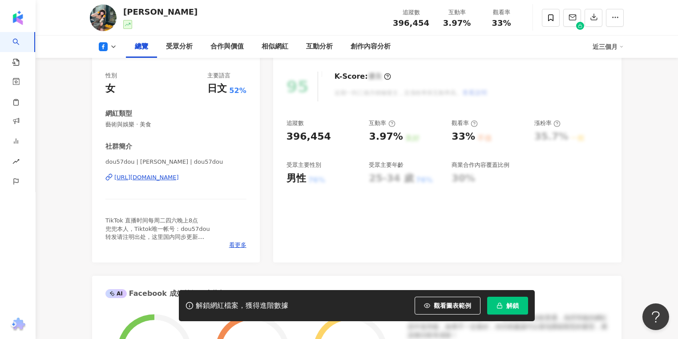
click at [179, 177] on div "https://www.facebook.com/406552892539336" at bounding box center [146, 177] width 65 height 8
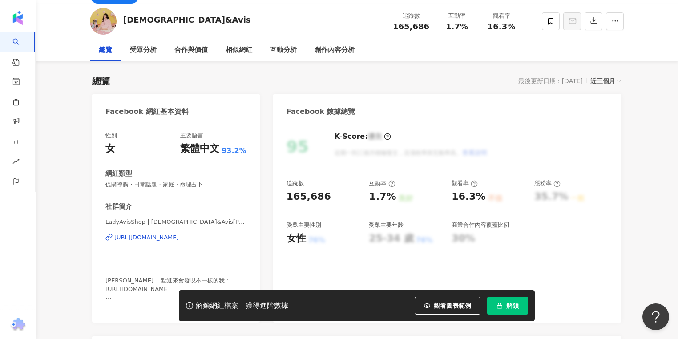
scroll to position [107, 0]
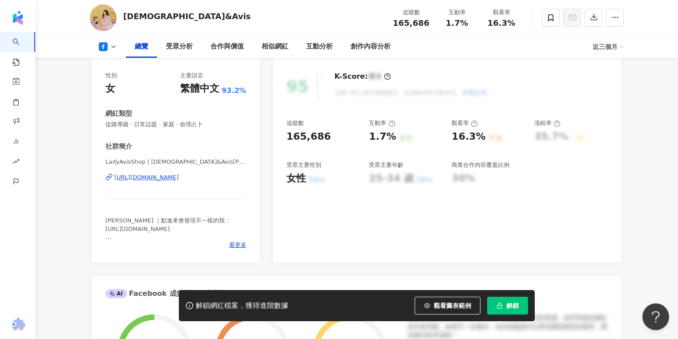
click at [179, 179] on div "https://www.facebook.com/434804103292084" at bounding box center [146, 177] width 65 height 8
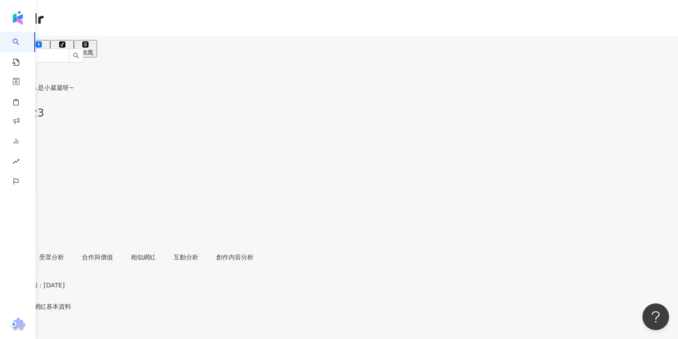
scroll to position [36, 0]
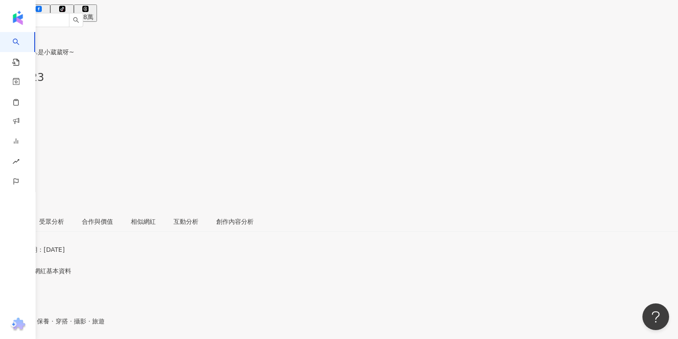
click at [42, 9] on icon at bounding box center [39, 9] width 6 height 6
click at [47, 13] on div "9.3萬" at bounding box center [39, 16] width 16 height 7
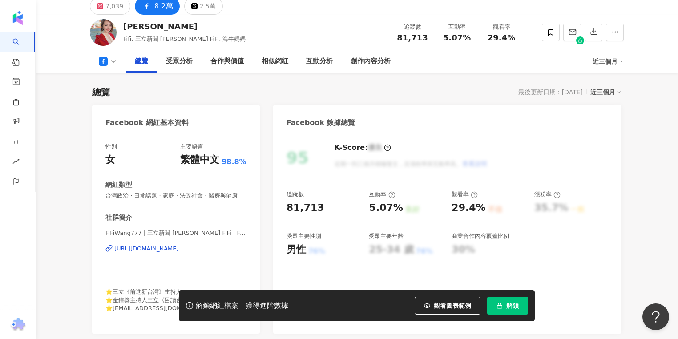
scroll to position [71, 0]
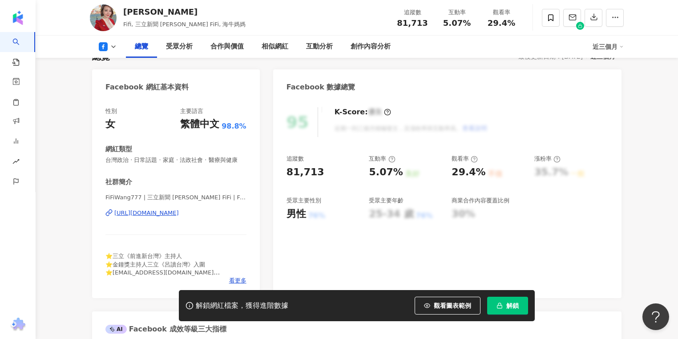
click at [179, 214] on div "https://www.facebook.com/251590048188659" at bounding box center [146, 213] width 65 height 8
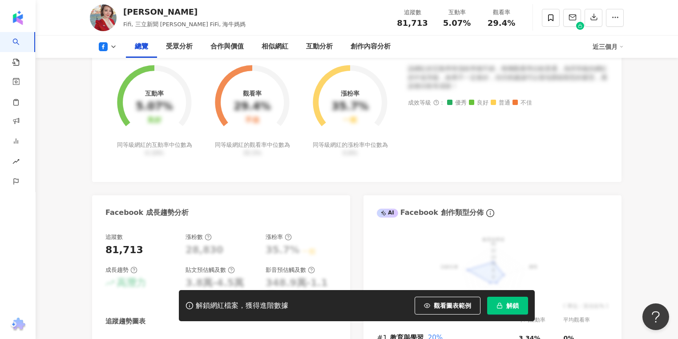
scroll to position [569, 0]
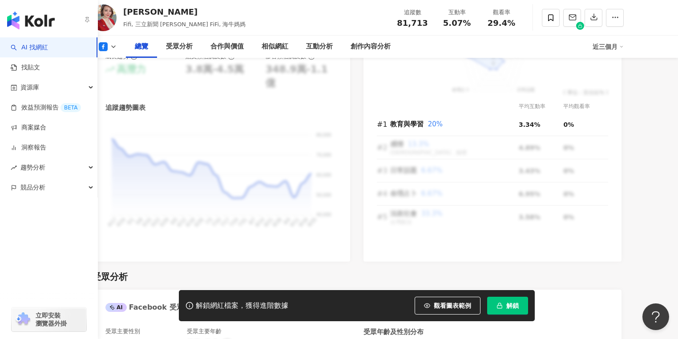
click at [24, 43] on link "AI 找網紅" at bounding box center [29, 47] width 37 height 9
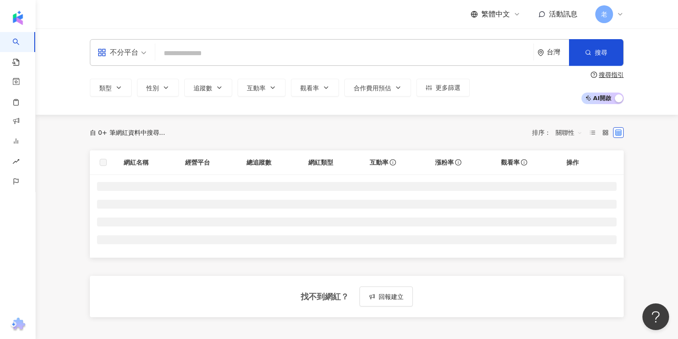
click at [343, 52] on input "search" at bounding box center [344, 53] width 371 height 17
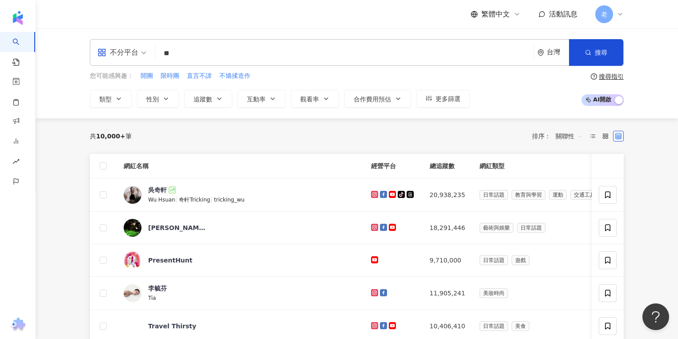
type input "*"
type input "**"
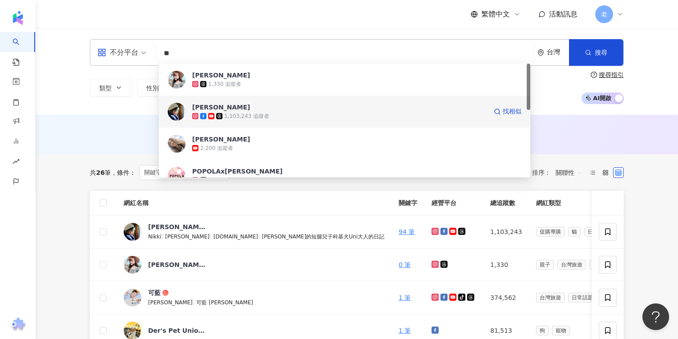
click at [308, 105] on span "邵庭" at bounding box center [339, 107] width 295 height 9
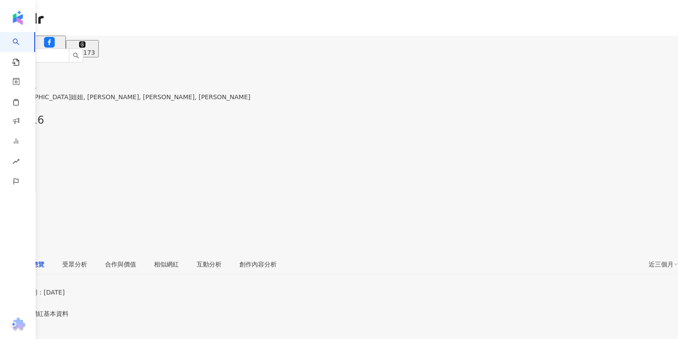
type input "**"
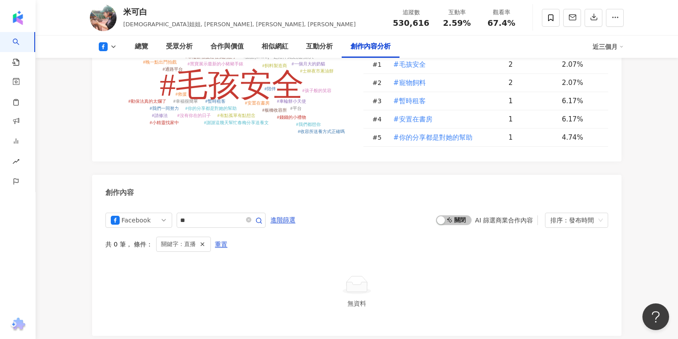
scroll to position [2308, 0]
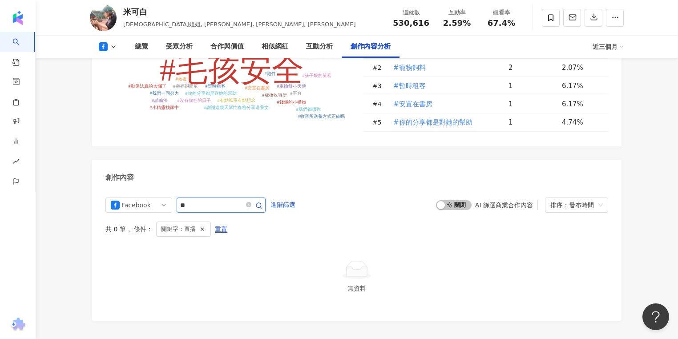
click at [192, 200] on input "**" at bounding box center [211, 205] width 62 height 11
type input "*"
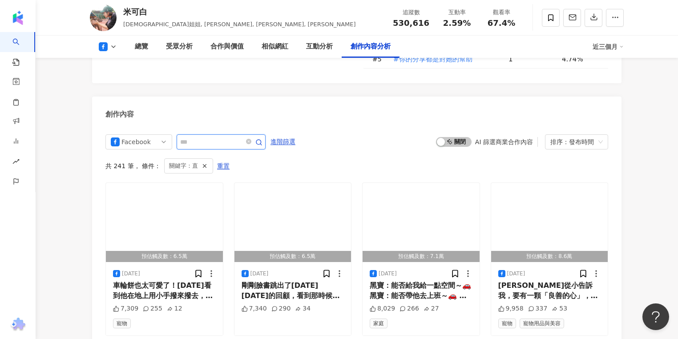
type input "*"
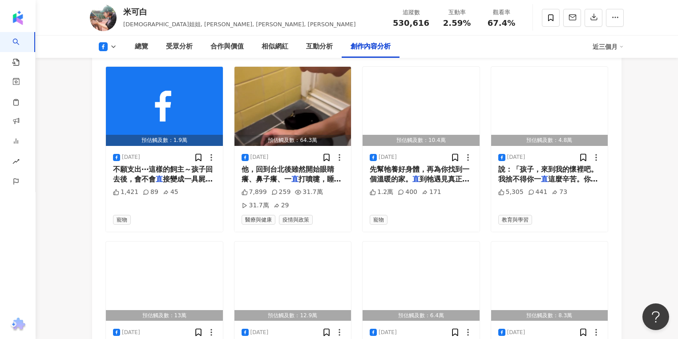
scroll to position [2836, 0]
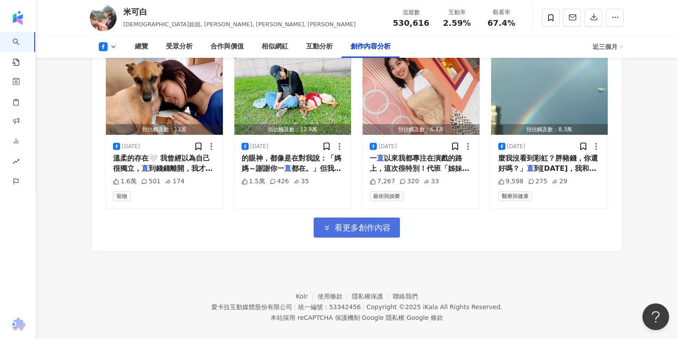
click at [354, 223] on span "看更多創作內容" at bounding box center [363, 228] width 56 height 10
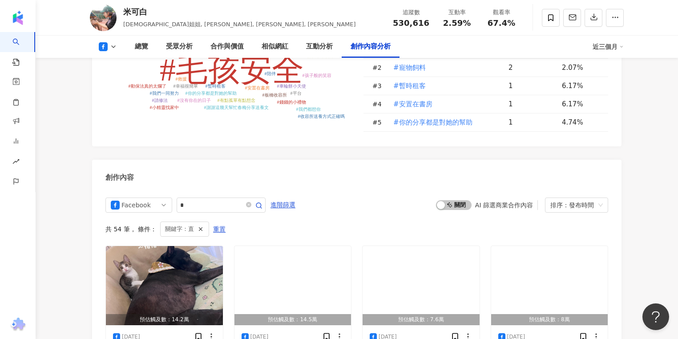
scroll to position [2195, 0]
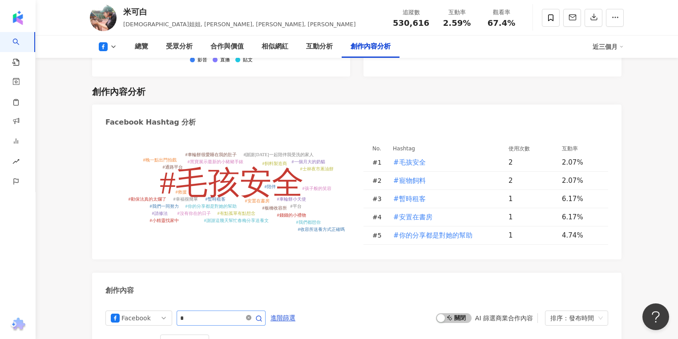
click at [251, 315] on icon "close-circle" at bounding box center [248, 317] width 5 height 5
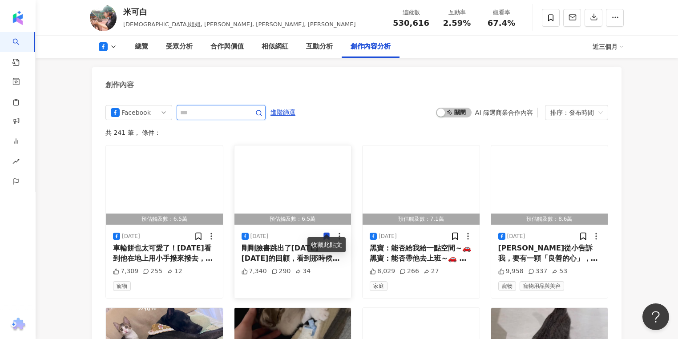
scroll to position [2294, 0]
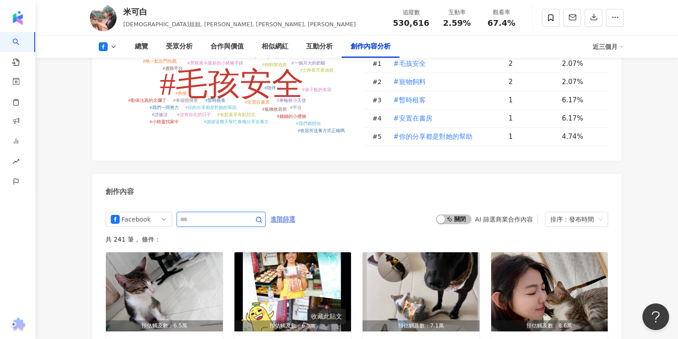
type input "*"
click at [262, 216] on icon "button" at bounding box center [258, 219] width 7 height 7
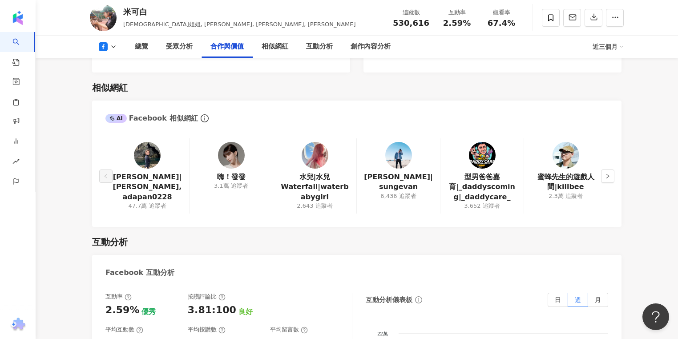
scroll to position [1226, 0]
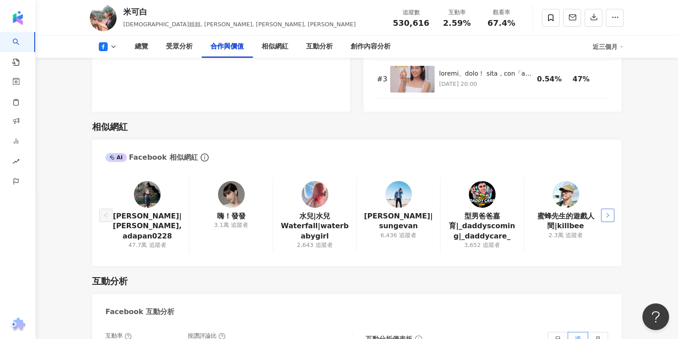
click at [610, 213] on icon "right" at bounding box center [607, 215] width 5 height 5
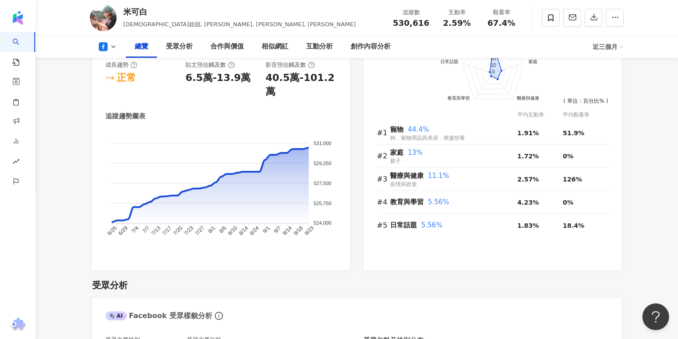
scroll to position [443, 0]
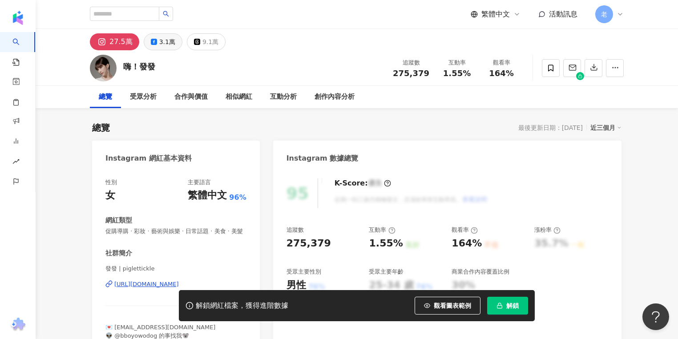
click at [164, 46] on div "3.1萬" at bounding box center [167, 42] width 16 height 12
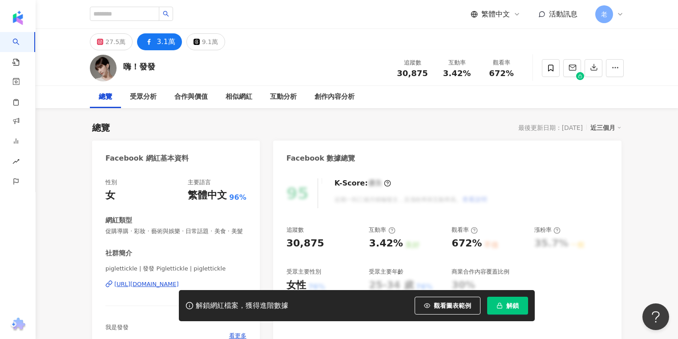
scroll to position [107, 0]
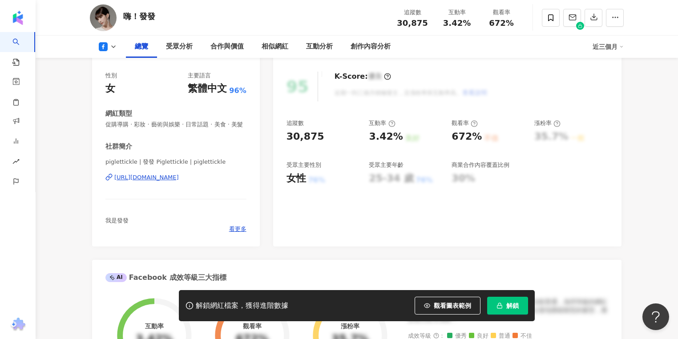
click at [183, 171] on div "piglettickle | 發發 Piglettickle | piglettickle [URL][DOMAIN_NAME]" at bounding box center [175, 184] width 141 height 52
click at [179, 174] on div "[URL][DOMAIN_NAME]" at bounding box center [146, 177] width 65 height 8
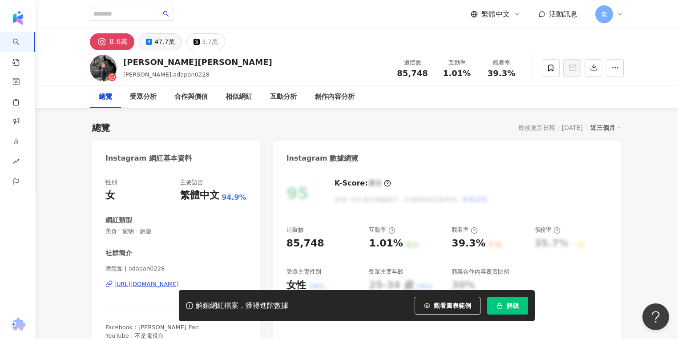
click at [160, 42] on div "47.7萬" at bounding box center [164, 42] width 20 height 12
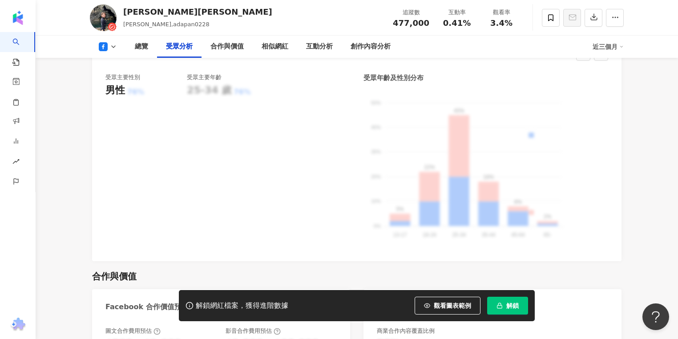
scroll to position [854, 0]
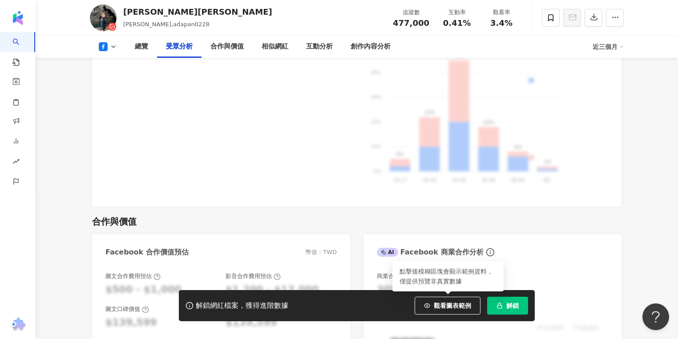
click at [499, 305] on icon "button" at bounding box center [499, 306] width 6 height 6
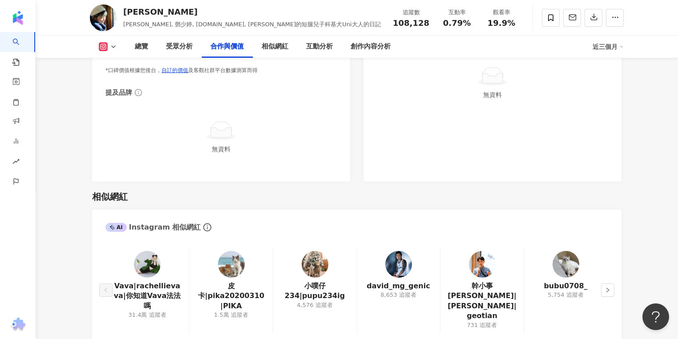
scroll to position [1424, 0]
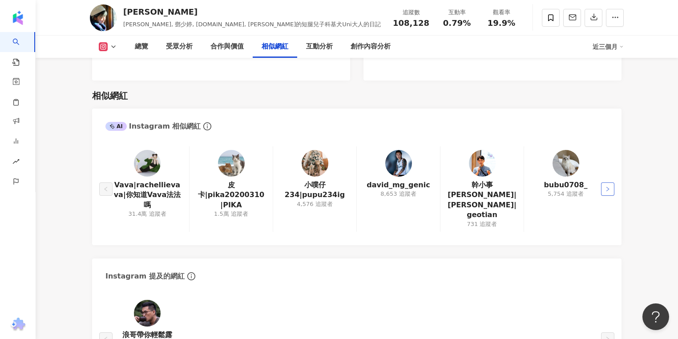
click at [610, 183] on button "button" at bounding box center [607, 188] width 13 height 13
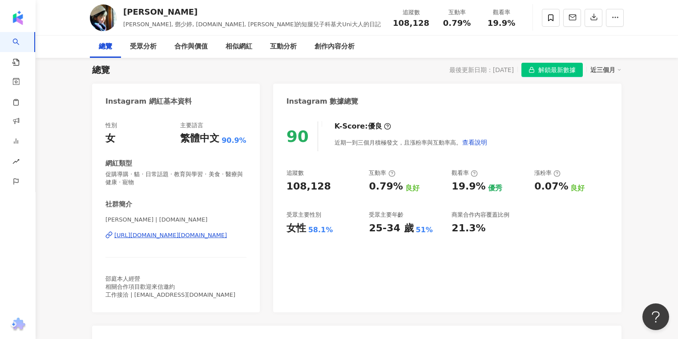
scroll to position [0, 0]
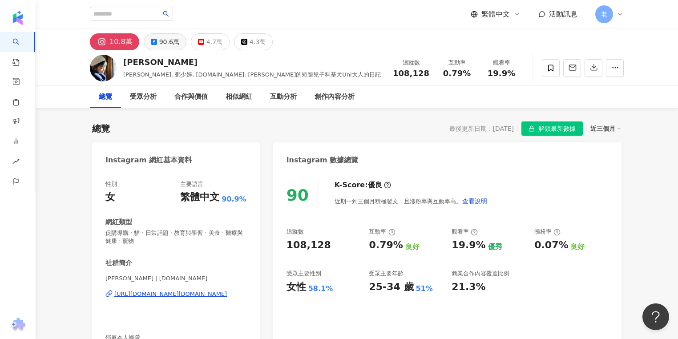
click at [150, 35] on button "90.6萬" at bounding box center [165, 41] width 43 height 17
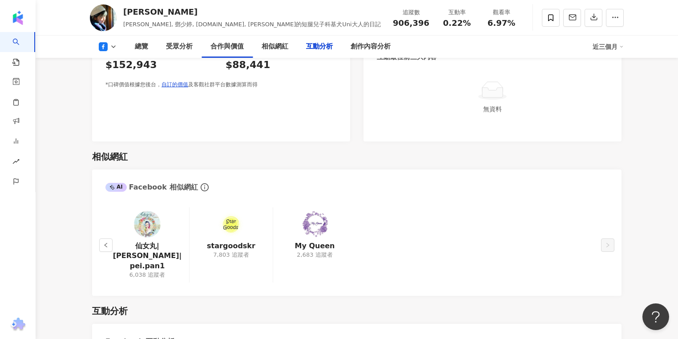
scroll to position [1210, 0]
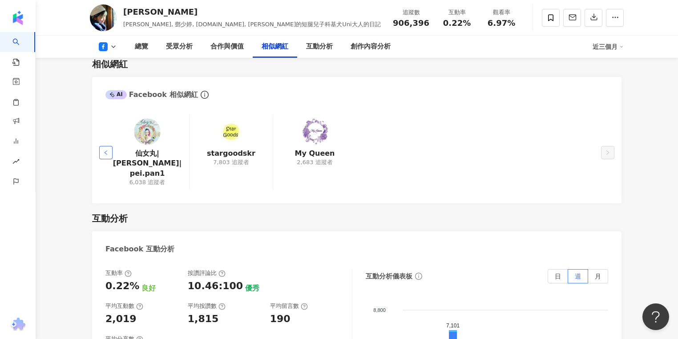
click at [112, 150] on button "button" at bounding box center [105, 152] width 13 height 13
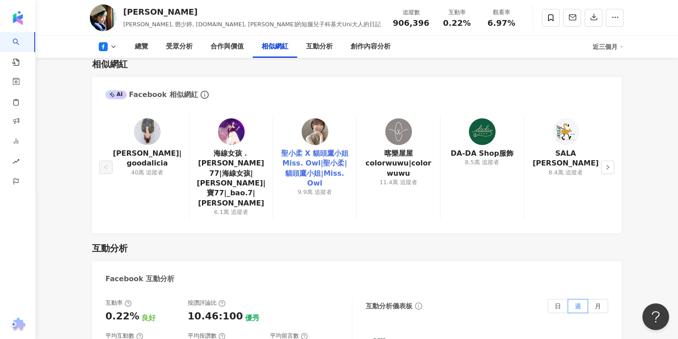
drag, startPoint x: 221, startPoint y: 161, endPoint x: 339, endPoint y: 157, distance: 118.4
click at [69, 59] on main "10.8萬 90.6萬 4.7萬 4.3萬 邵庭 Nikki, 鄧少婷, ting.talk, 邵庭的短腿兒子科基犬Uni大人的日記 追蹤數 906,396 …" at bounding box center [357, 321] width 642 height 3004
click at [600, 153] on div "SALA 撒拉 8.4萬 追蹤者" at bounding box center [566, 167] width 84 height 105
click at [604, 161] on button "button" at bounding box center [607, 167] width 13 height 13
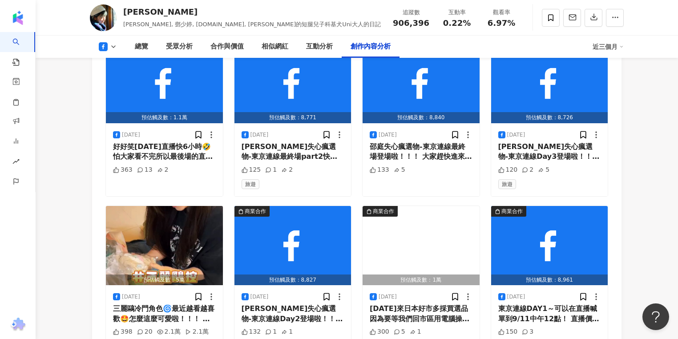
scroll to position [2669, 0]
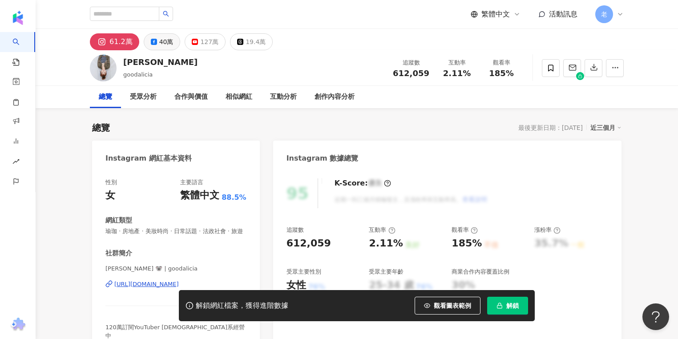
click at [160, 38] on div "40萬" at bounding box center [166, 42] width 14 height 12
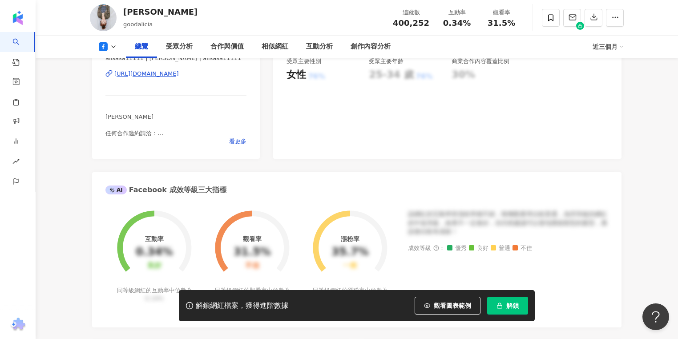
scroll to position [36, 0]
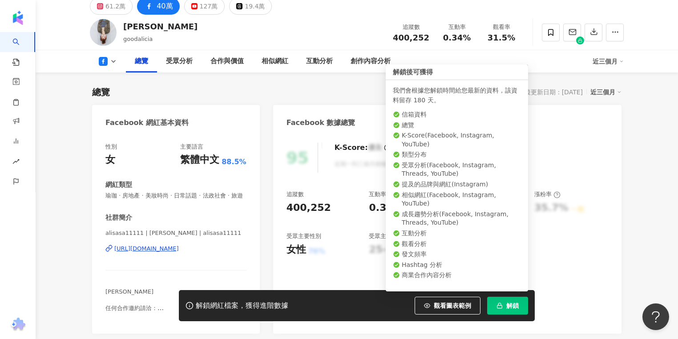
click at [506, 303] on span "解鎖" at bounding box center [512, 305] width 12 height 7
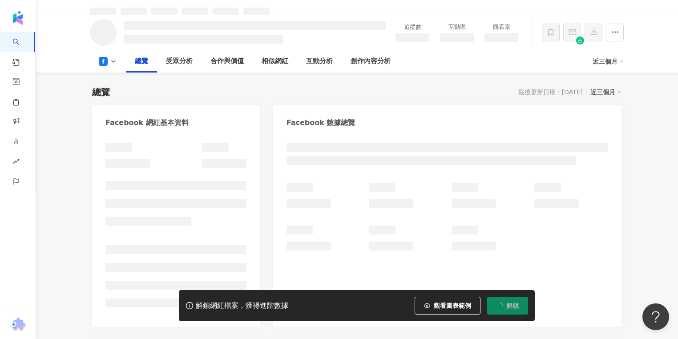
scroll to position [45, 0]
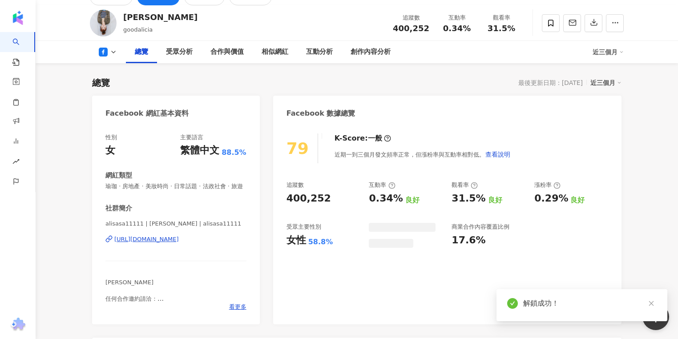
click at [657, 303] on div "解鎖成功！" at bounding box center [581, 305] width 171 height 32
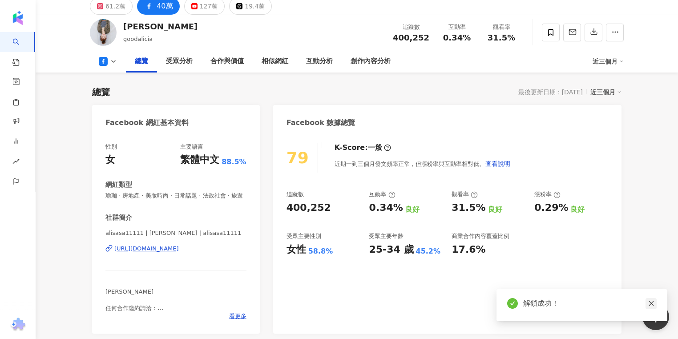
click at [649, 302] on icon "close" at bounding box center [651, 303] width 5 height 5
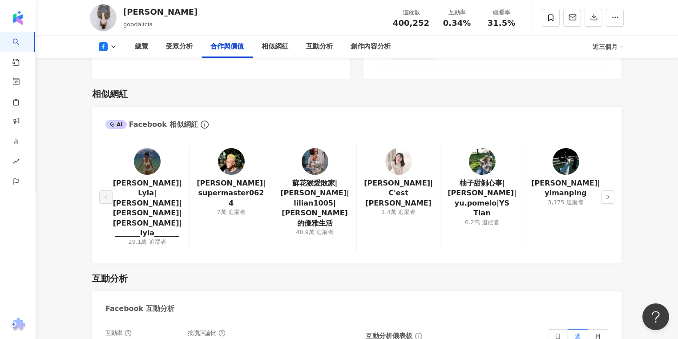
scroll to position [1281, 0]
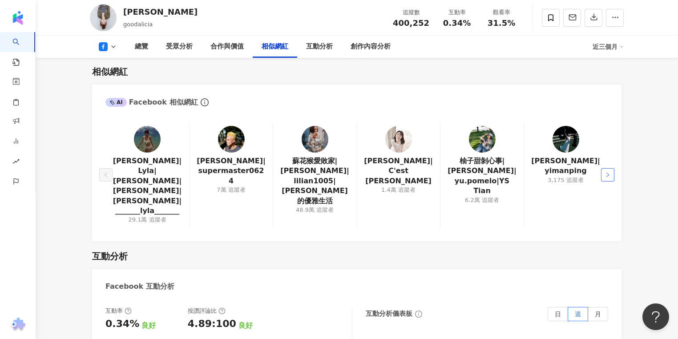
click at [606, 172] on icon "right" at bounding box center [607, 174] width 5 height 5
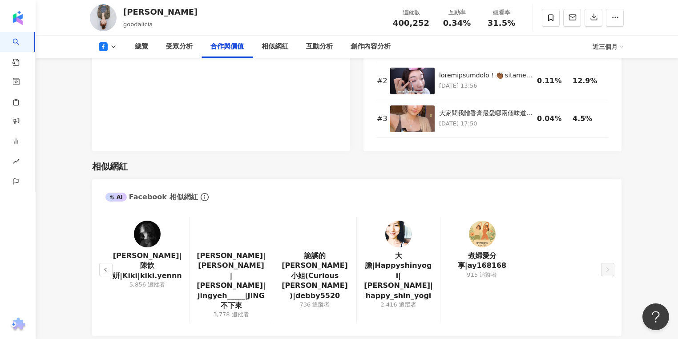
scroll to position [1246, 0]
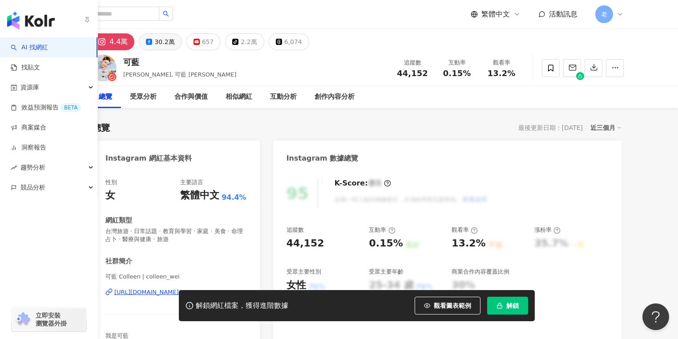
click at [151, 48] on button "30.2萬" at bounding box center [160, 41] width 43 height 17
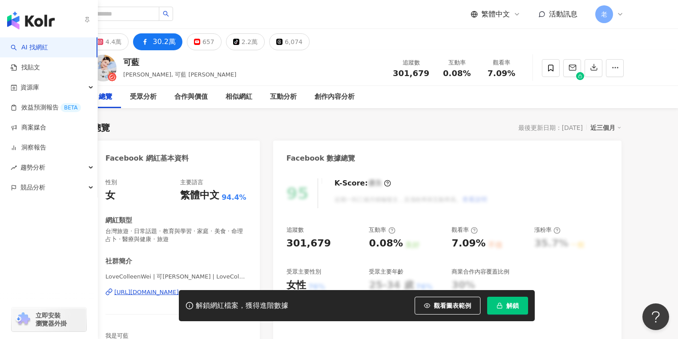
scroll to position [36, 0]
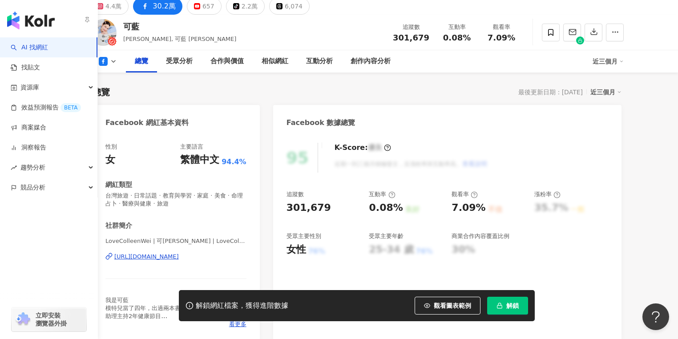
click at [179, 258] on div "[URL][DOMAIN_NAME]" at bounding box center [146, 257] width 65 height 8
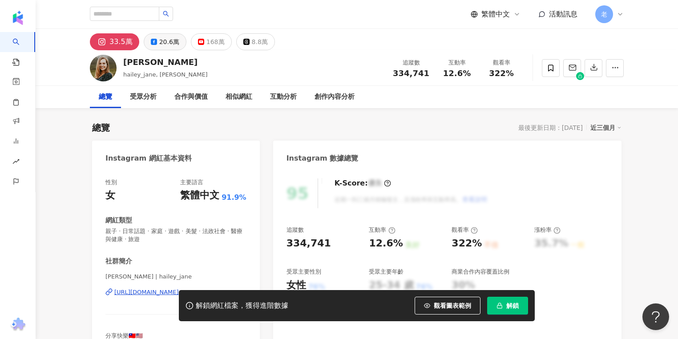
click at [165, 47] on div "20.6萬" at bounding box center [169, 42] width 20 height 12
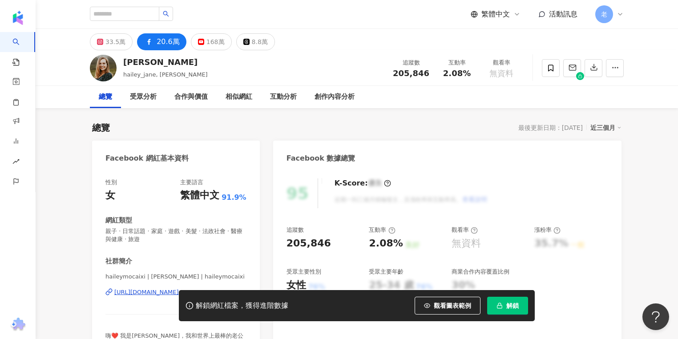
click at [149, 292] on div "解鎖網紅檔案，獲得進階數據 觀看圖表範例 解鎖" at bounding box center [339, 305] width 678 height 31
click at [149, 294] on div "解鎖網紅檔案，獲得進階數據 觀看圖表範例 解鎖" at bounding box center [339, 305] width 678 height 31
click at [147, 292] on div "解鎖網紅檔案，獲得進階數據 觀看圖表範例 解鎖" at bounding box center [339, 305] width 678 height 31
click at [155, 301] on div "解鎖網紅檔案，獲得進階數據 觀看圖表範例 解鎖" at bounding box center [339, 305] width 678 height 31
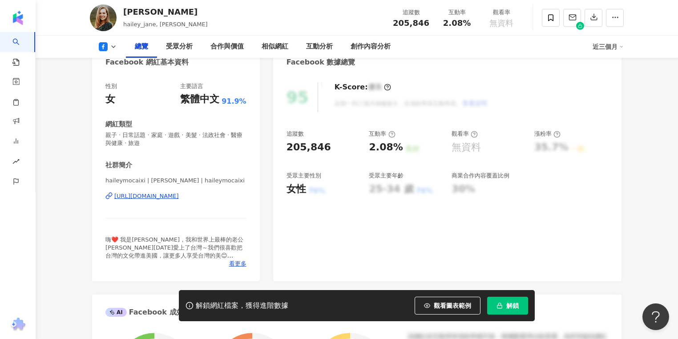
scroll to position [107, 0]
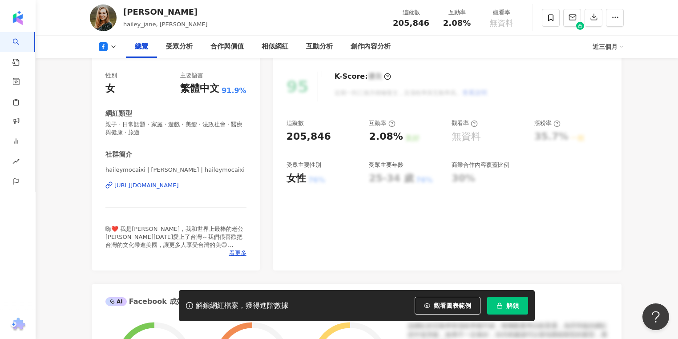
click at [167, 182] on div "https://www.facebook.com/806220019763886" at bounding box center [146, 186] width 65 height 8
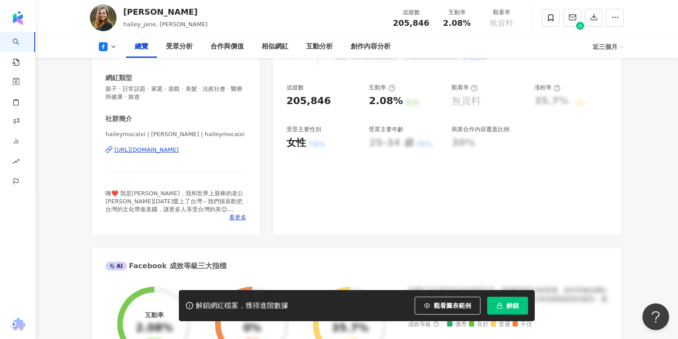
scroll to position [356, 0]
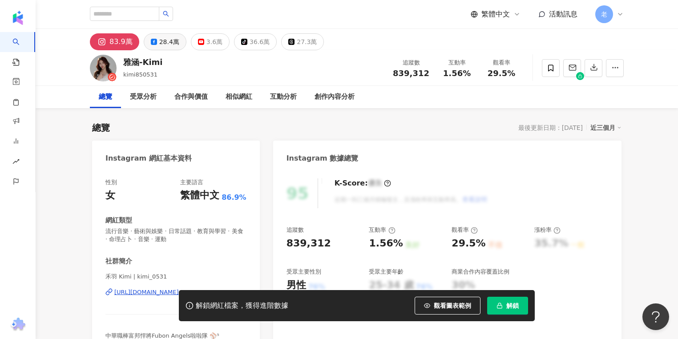
click at [151, 40] on icon at bounding box center [154, 42] width 6 height 6
click at [159, 45] on div "28.4萬" at bounding box center [169, 42] width 20 height 12
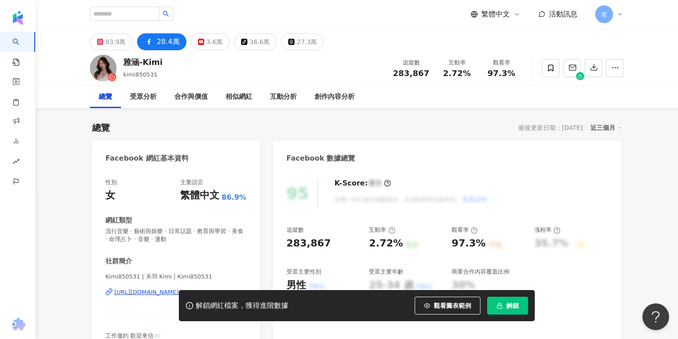
click at [151, 292] on div "解鎖網紅檔案，獲得進階數據 觀看圖表範例 解鎖" at bounding box center [339, 305] width 678 height 31
click at [152, 293] on div "解鎖網紅檔案，獲得進階數據 觀看圖表範例 解鎖" at bounding box center [339, 305] width 678 height 31
click at [152, 292] on div "解鎖網紅檔案，獲得進階數據 觀看圖表範例 解鎖" at bounding box center [339, 305] width 678 height 31
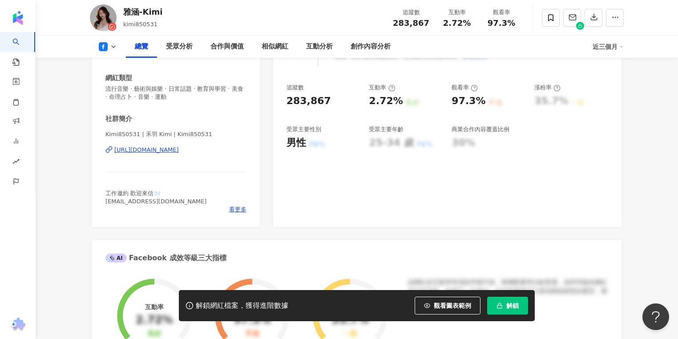
click at [179, 147] on div "[URL][DOMAIN_NAME]" at bounding box center [146, 150] width 65 height 8
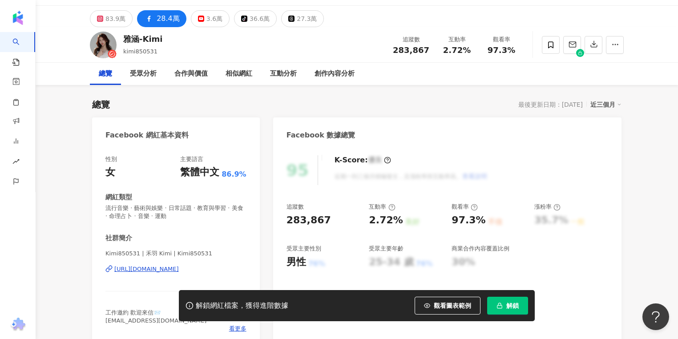
scroll to position [36, 0]
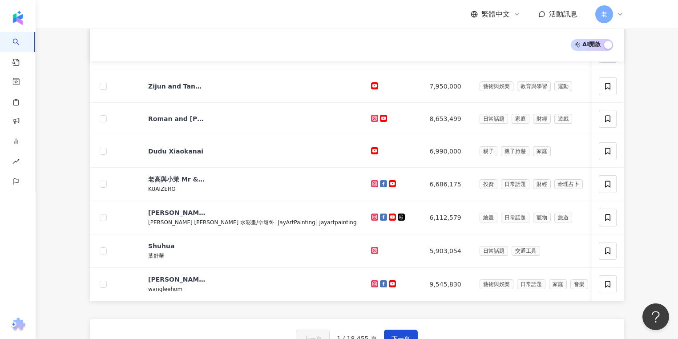
scroll to position [320, 0]
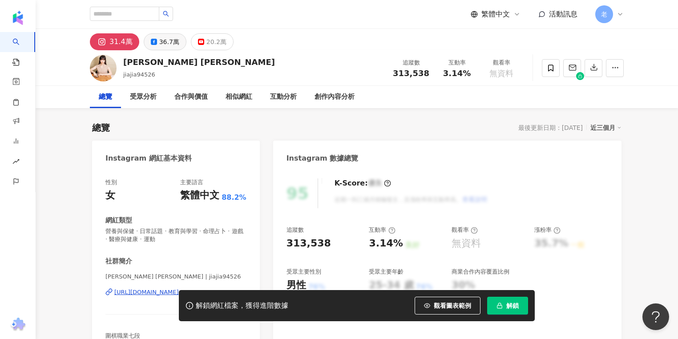
click at [159, 44] on div "36.7萬" at bounding box center [169, 42] width 20 height 12
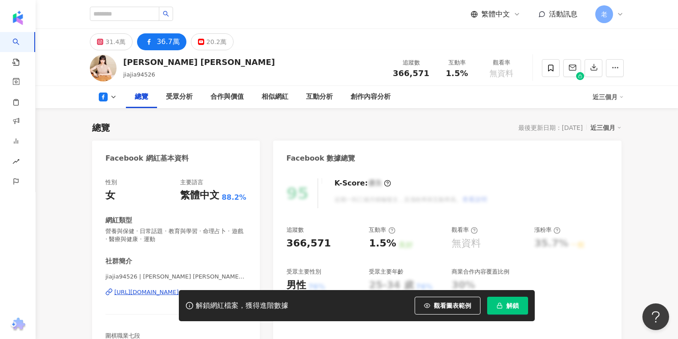
scroll to position [107, 0]
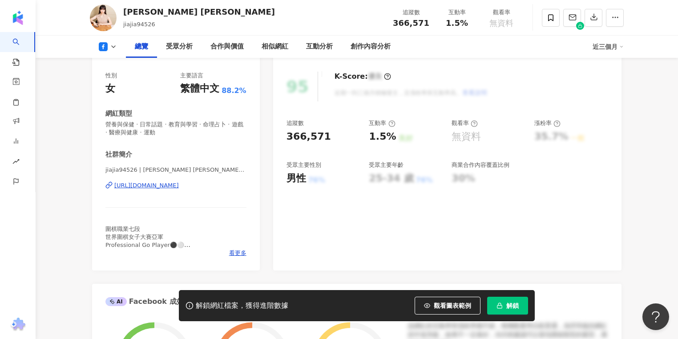
click at [179, 186] on div "https://www.facebook.com/174016512648390" at bounding box center [146, 186] width 65 height 8
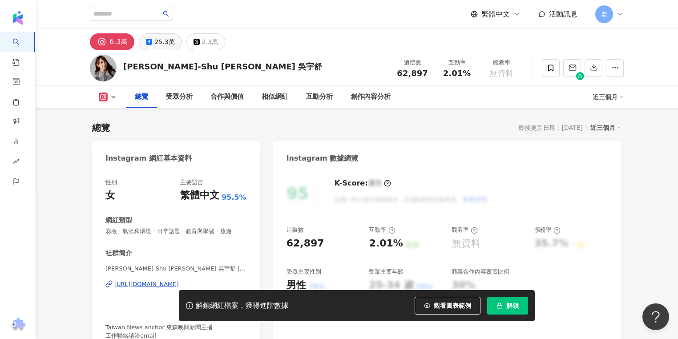
click at [167, 45] on div "25.3萬" at bounding box center [164, 42] width 20 height 12
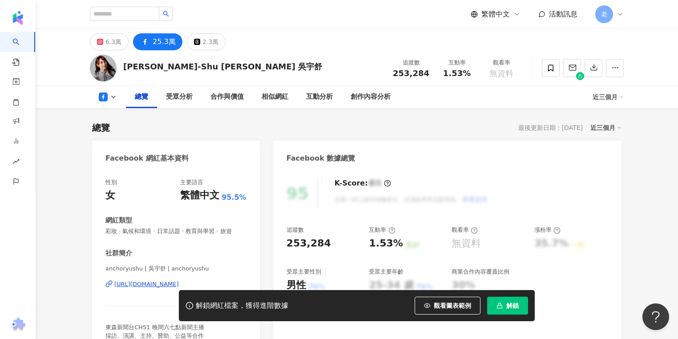
scroll to position [107, 0]
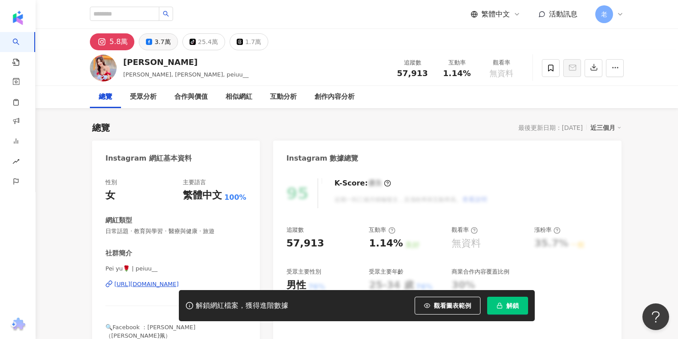
click at [170, 41] on button "3.7萬" at bounding box center [158, 41] width 39 height 17
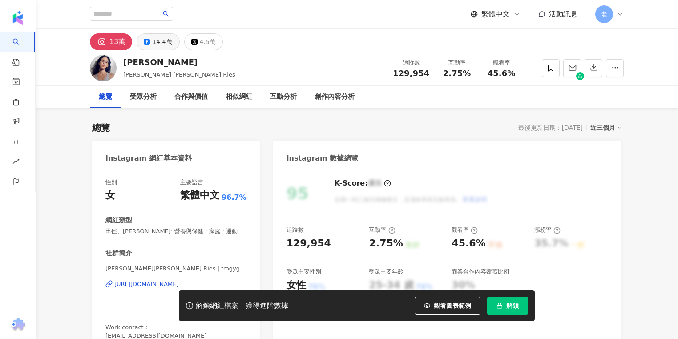
click at [152, 40] on div "14.4萬" at bounding box center [162, 42] width 20 height 12
click at [156, 46] on div "14.4萬" at bounding box center [162, 42] width 20 height 12
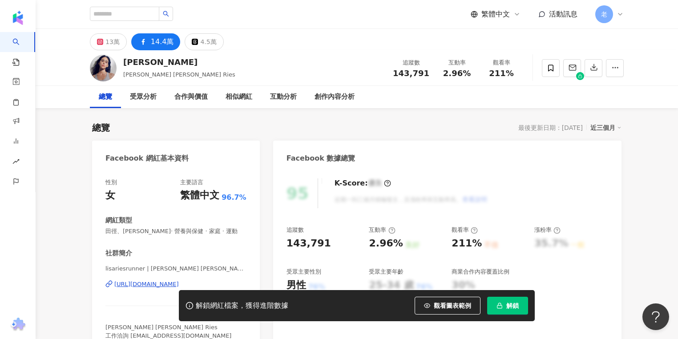
click at [162, 286] on div "[URL][DOMAIN_NAME]" at bounding box center [146, 284] width 65 height 8
